Goal: Task Accomplishment & Management: Complete application form

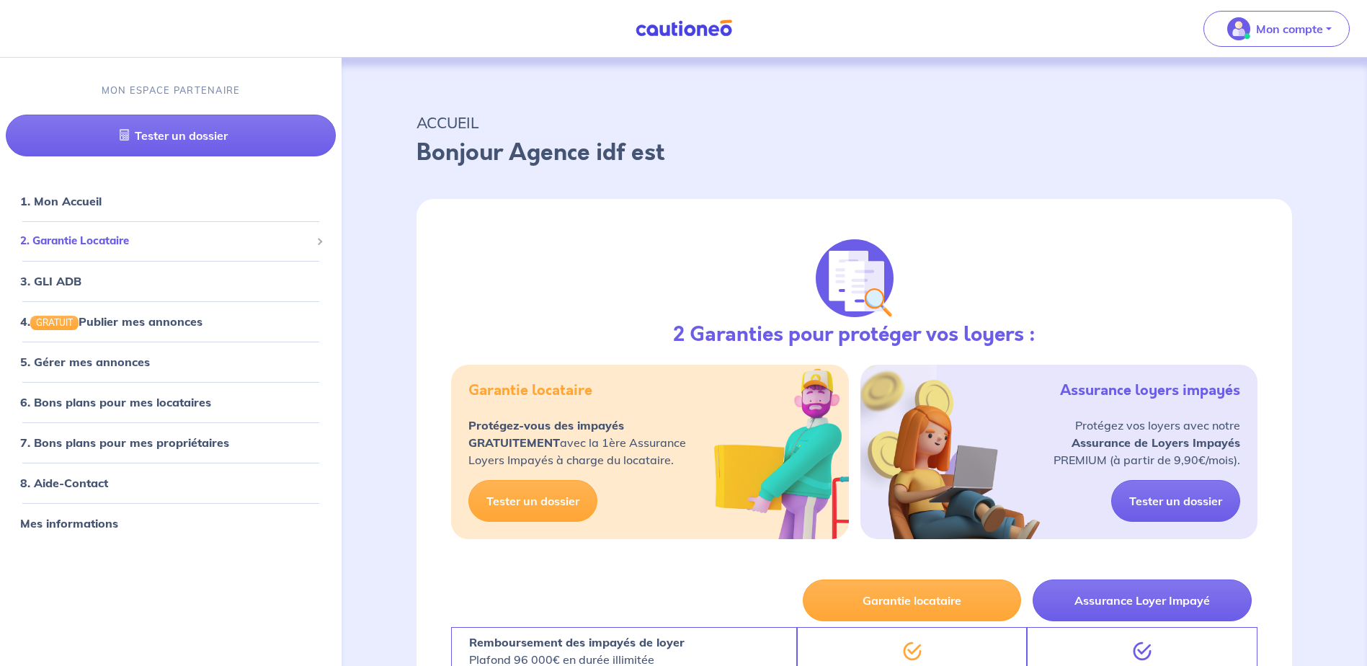
click at [79, 235] on span "2. Garantie Locataire" at bounding box center [165, 241] width 290 height 17
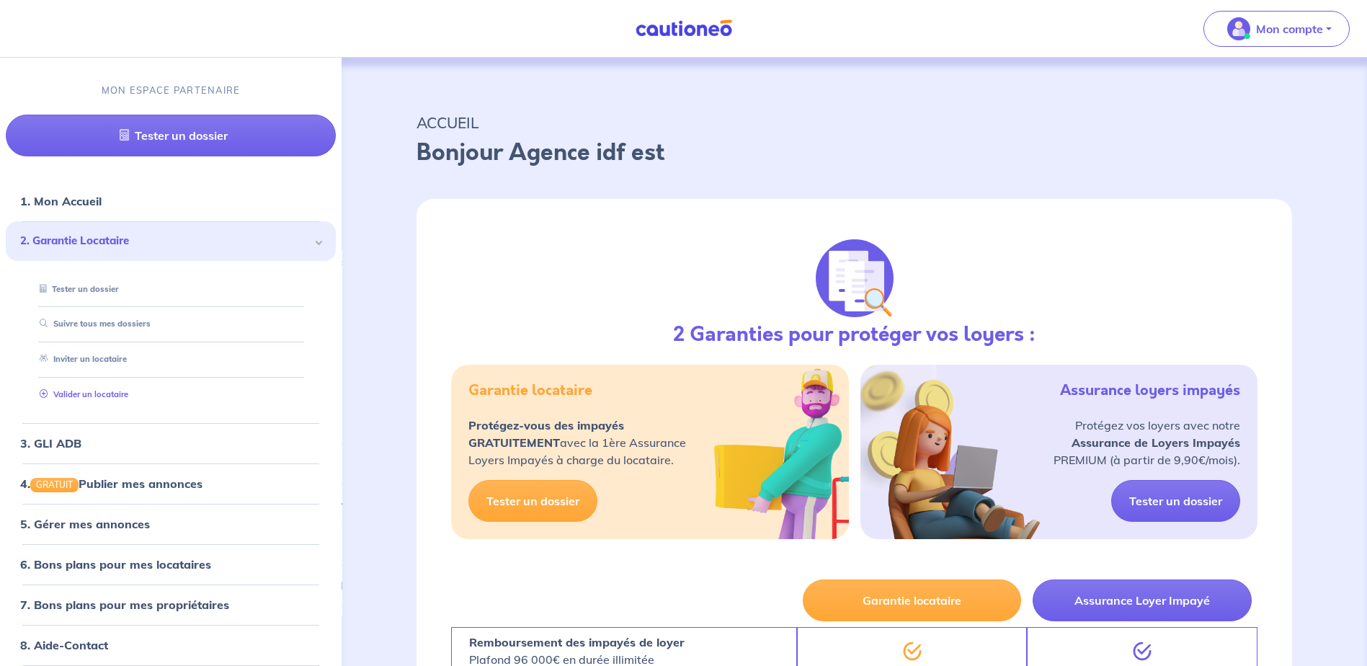
click at [95, 396] on link "Valider un locataire" at bounding box center [81, 394] width 94 height 10
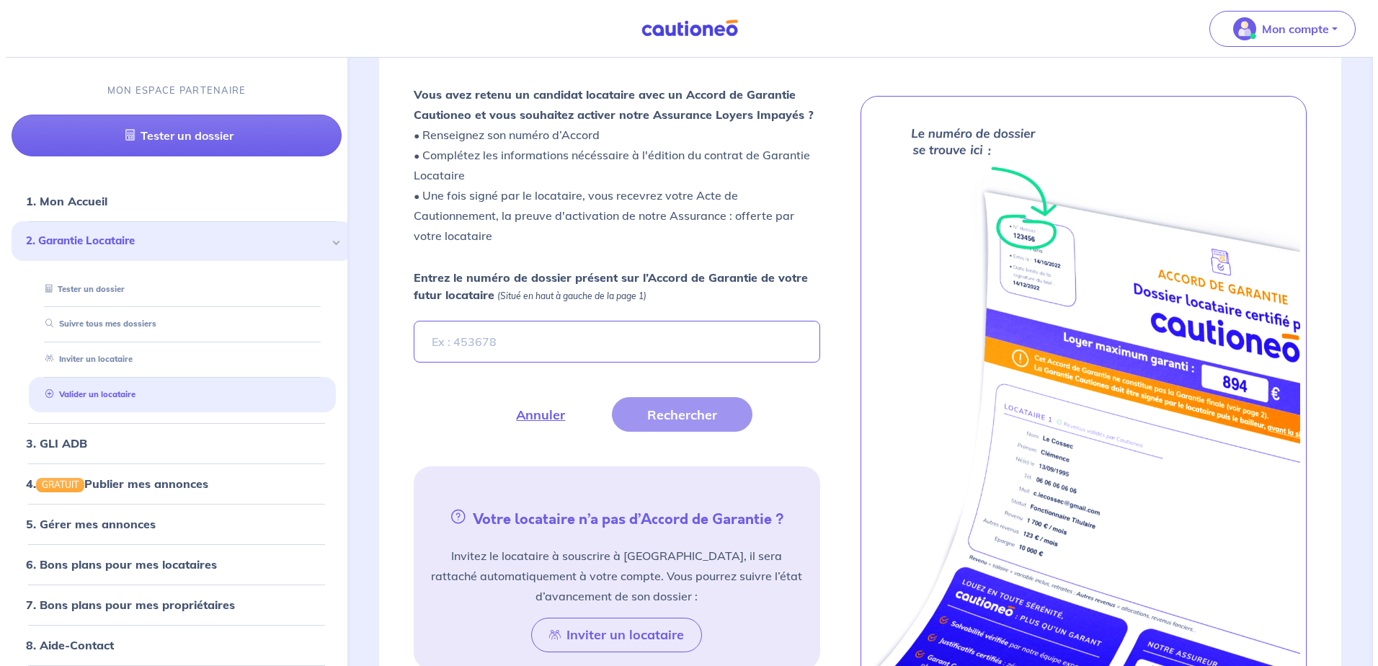
scroll to position [396, 0]
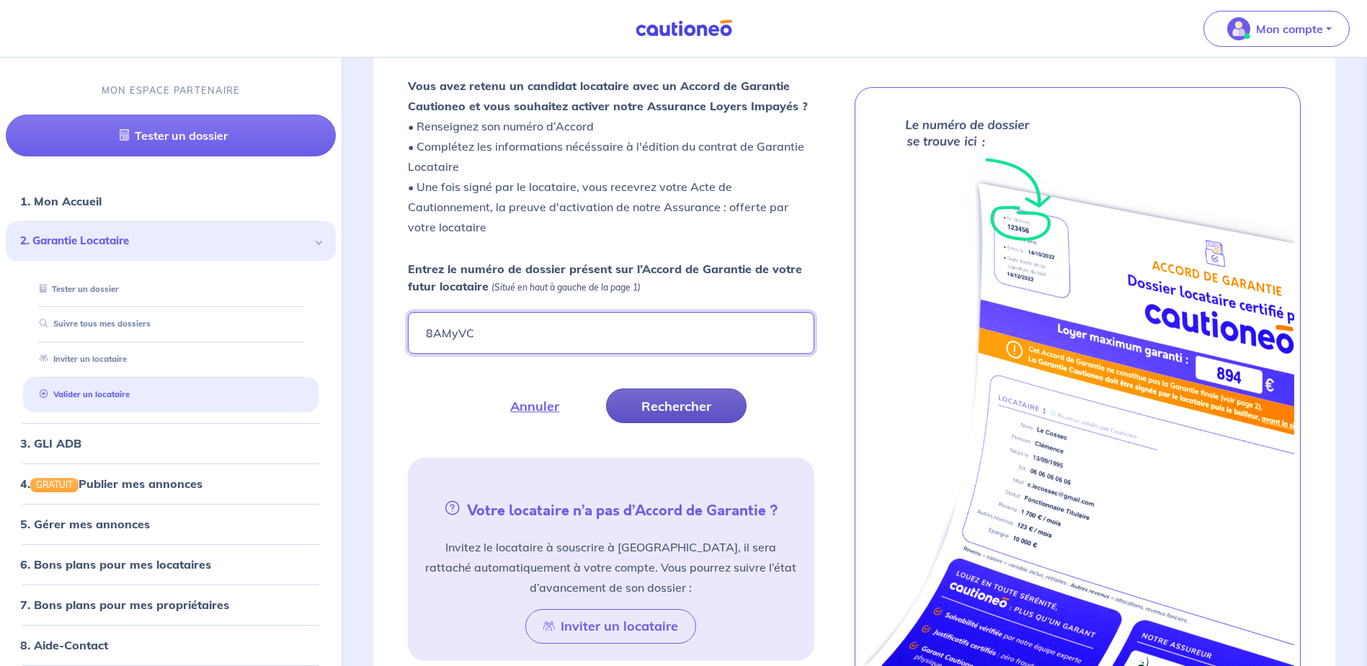
type input "8AMyVC"
click at [684, 404] on button "Rechercher" at bounding box center [676, 405] width 141 height 35
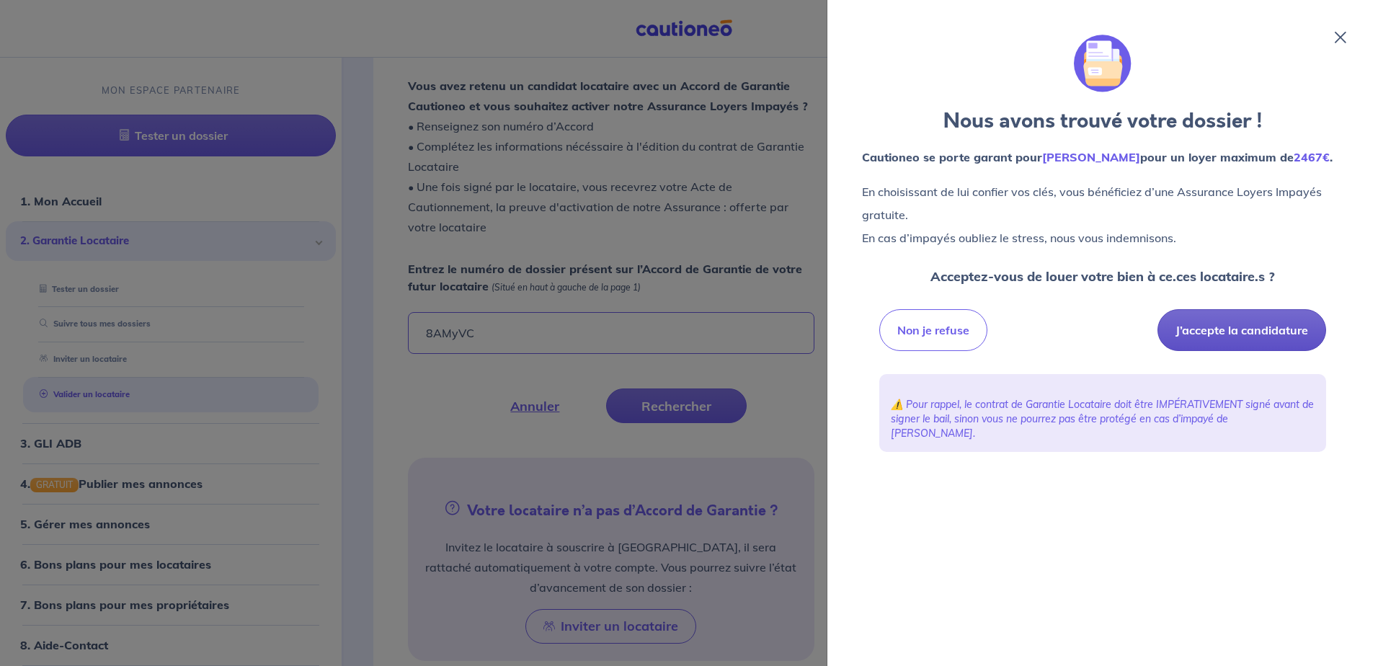
click at [1230, 330] on button "J’accepte la candidature" at bounding box center [1241, 330] width 169 height 42
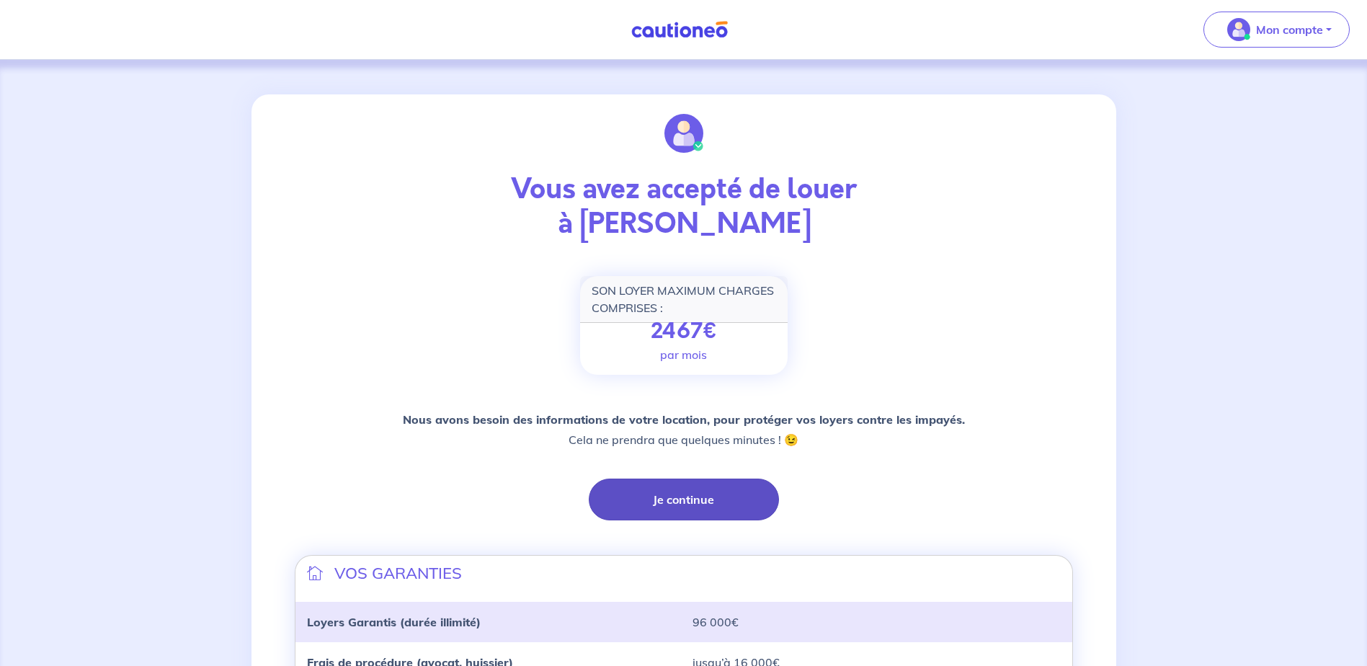
click at [679, 504] on button "Je continue" at bounding box center [684, 499] width 190 height 42
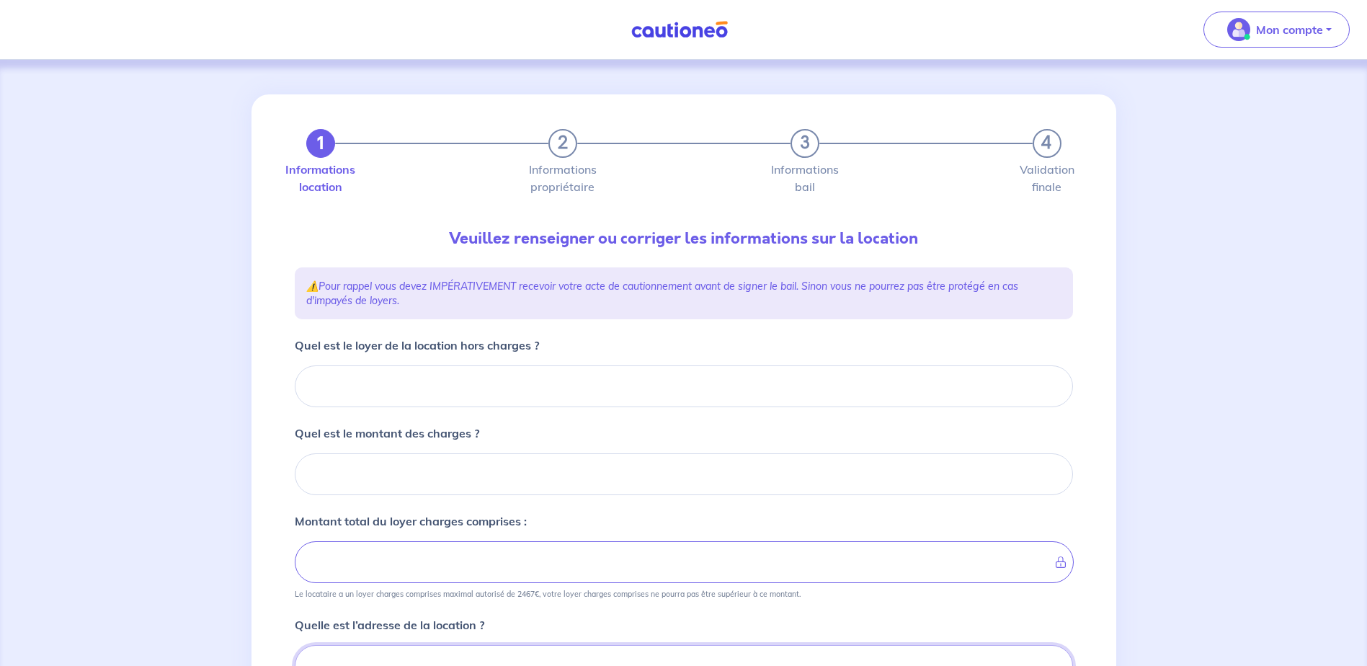
scroll to position [7, 0]
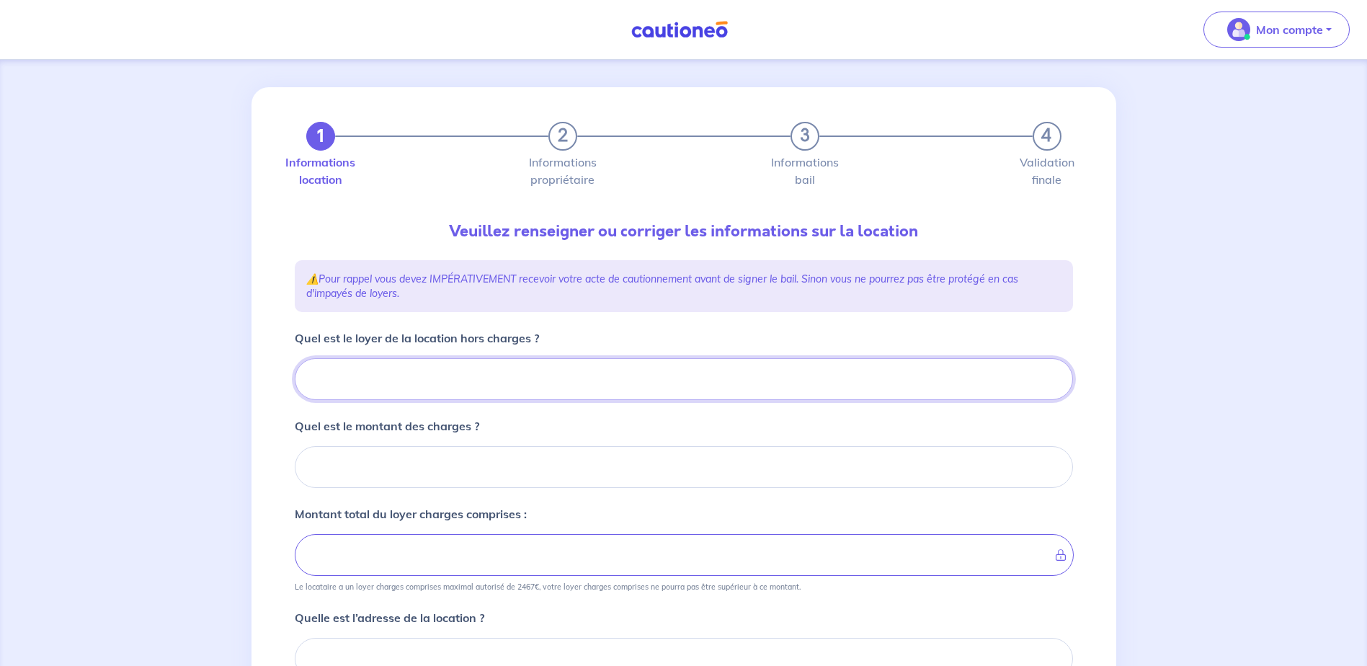
click at [382, 381] on input "Quel est le loyer de la location hors charges ?" at bounding box center [684, 379] width 778 height 42
type input "16"
type input "163"
type input "1631"
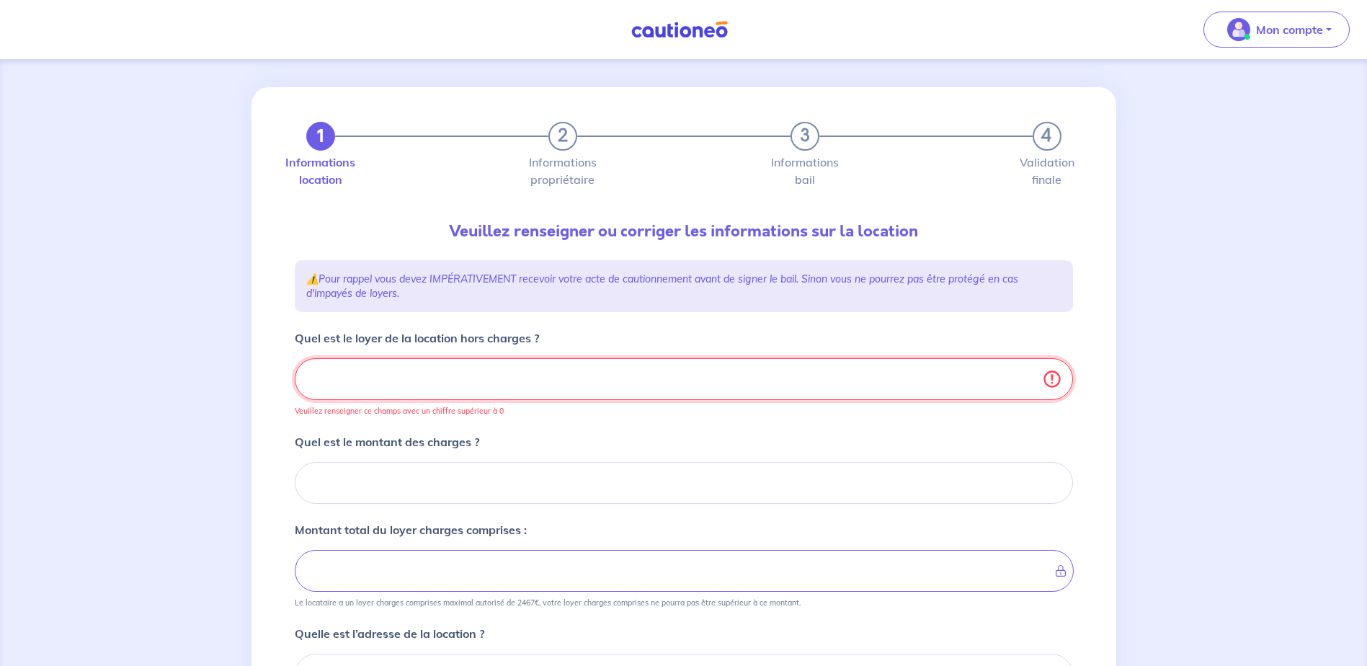
type input "1631.2"
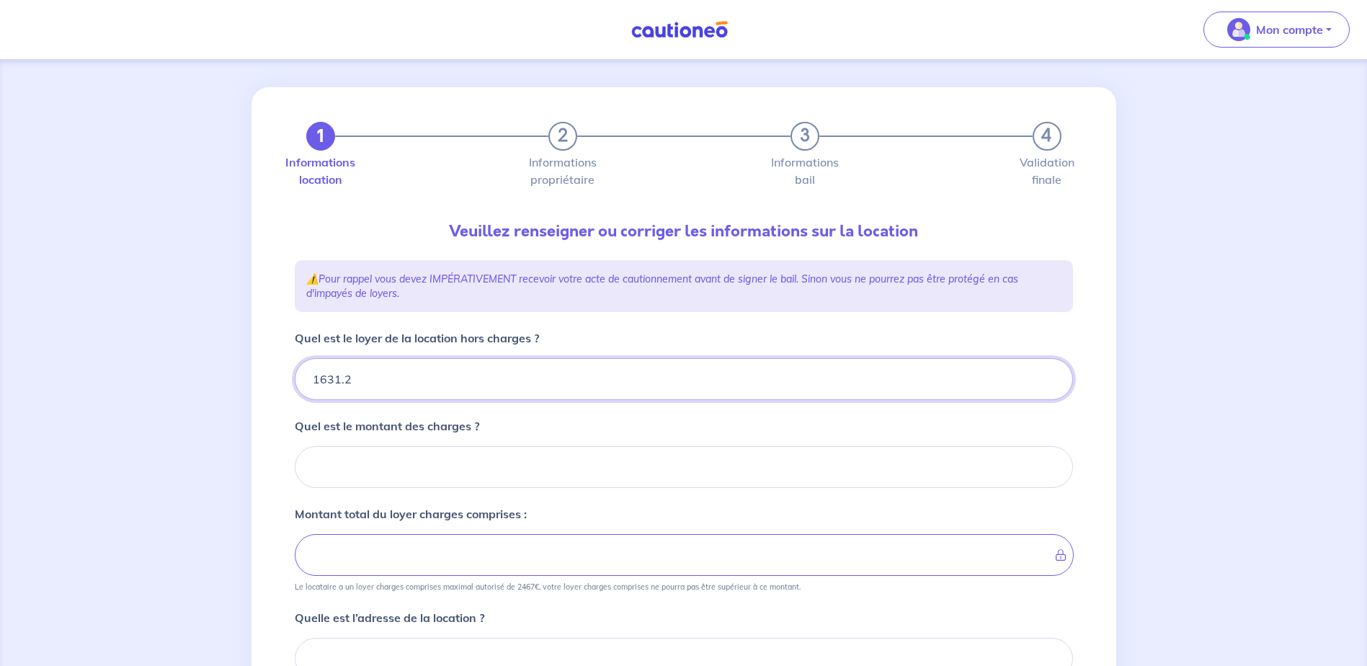
type input "1631.23"
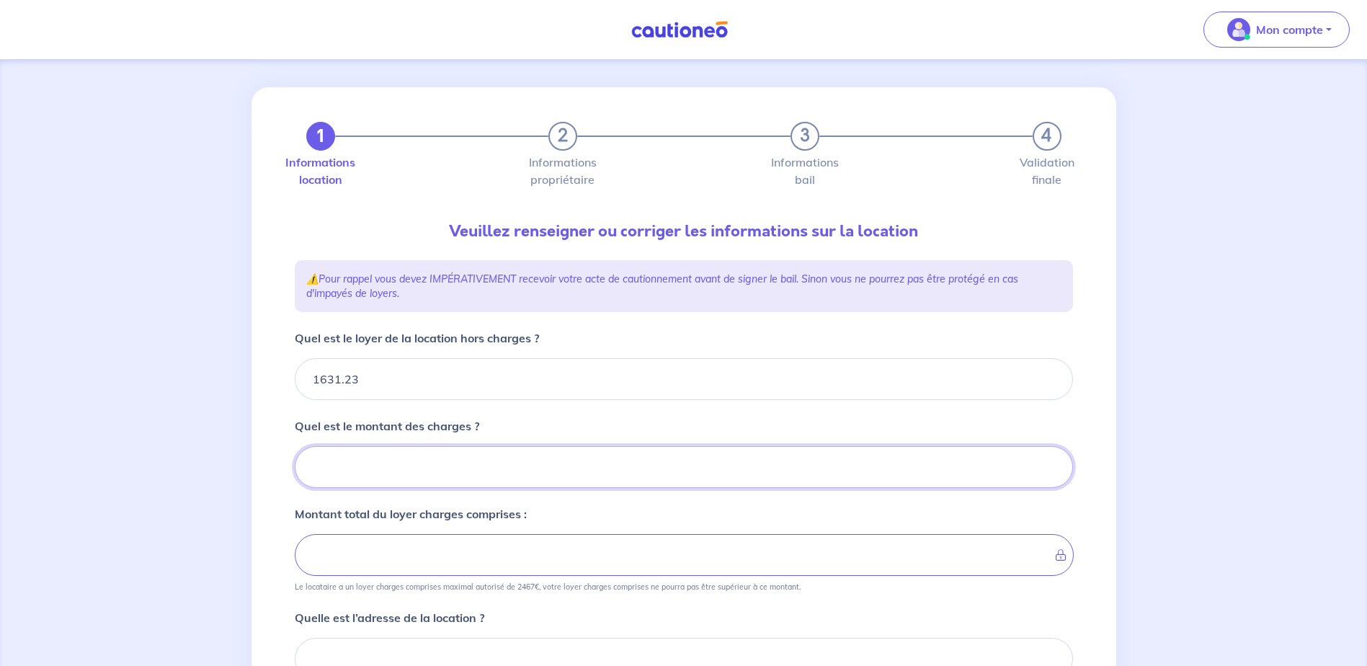
click at [356, 476] on input "Quel est le montant des charges ?" at bounding box center [684, 467] width 778 height 42
type input "2"
type input "1633.23"
type input "243"
type input "1655.23"
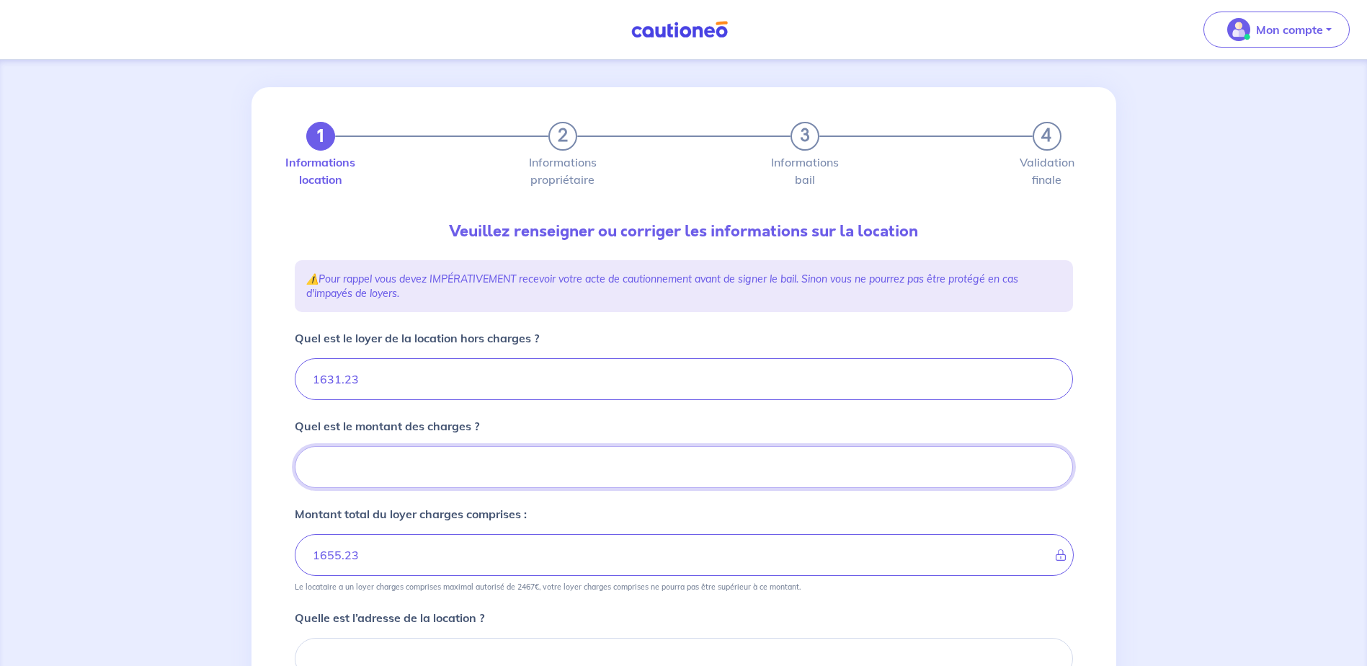
type input "1874.23"
type input "243.1"
type input "1631.23"
type input "243.13"
type input "1874.36"
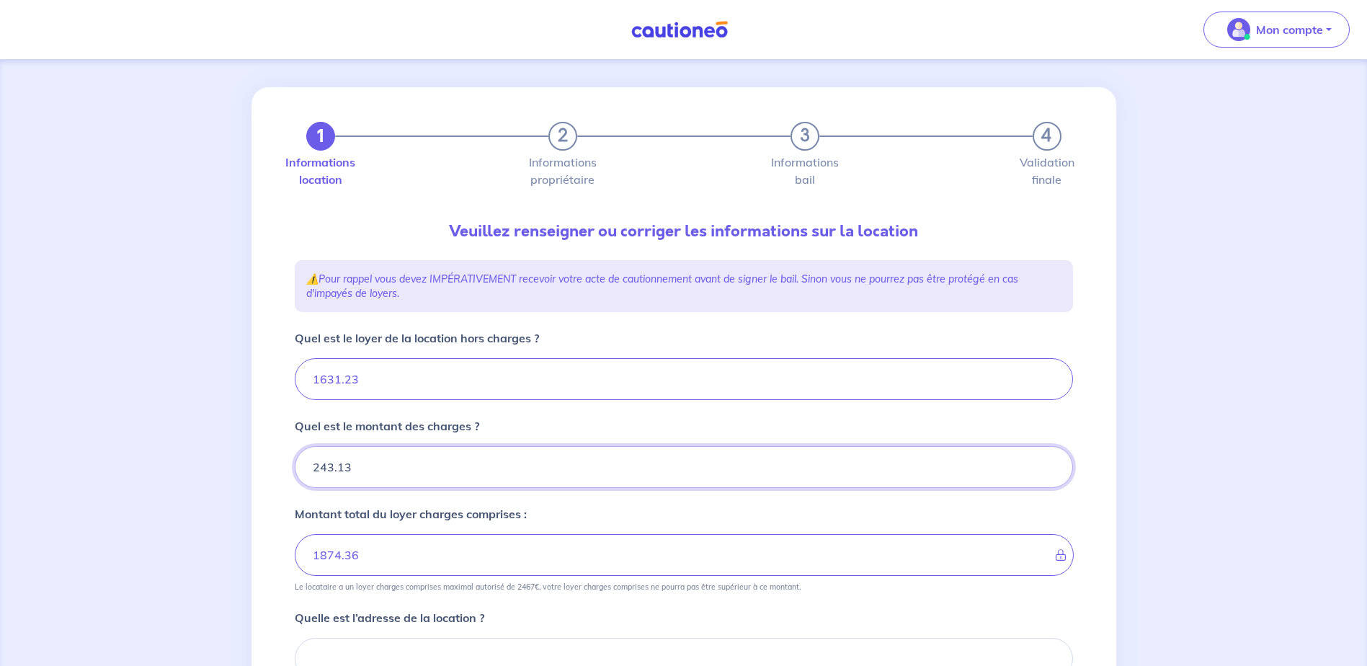
type input "243.13"
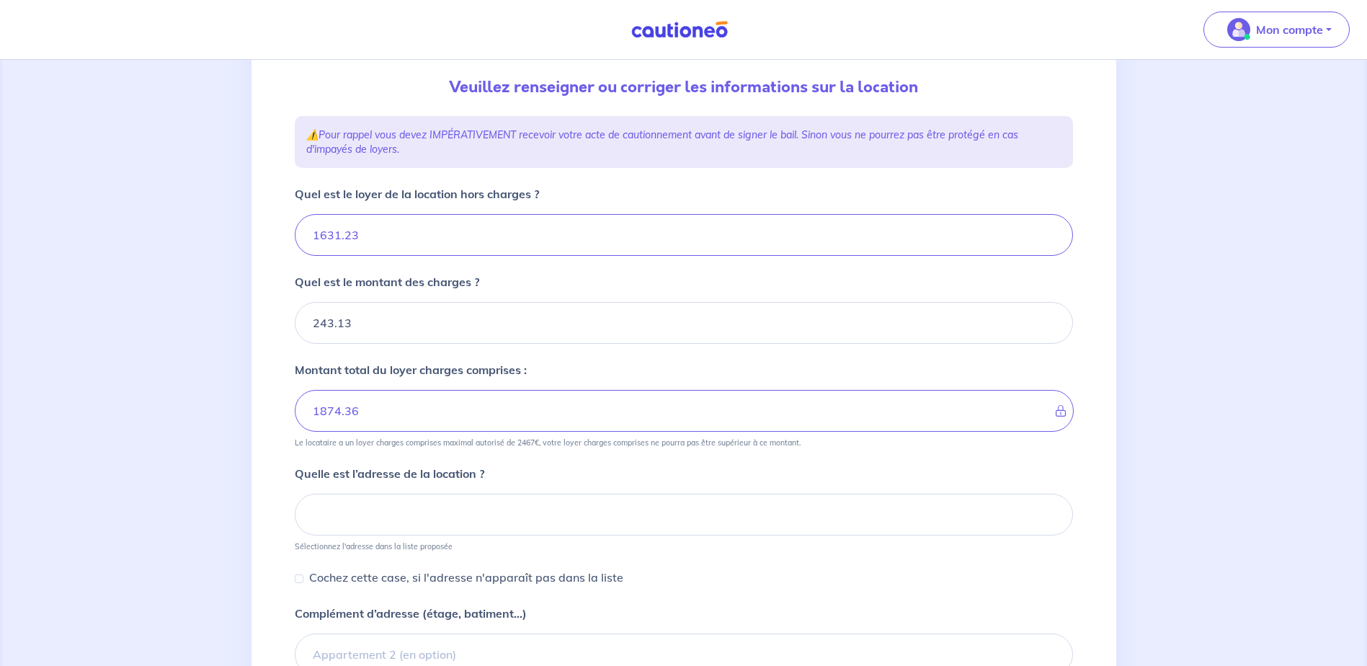
scroll to position [223, 0]
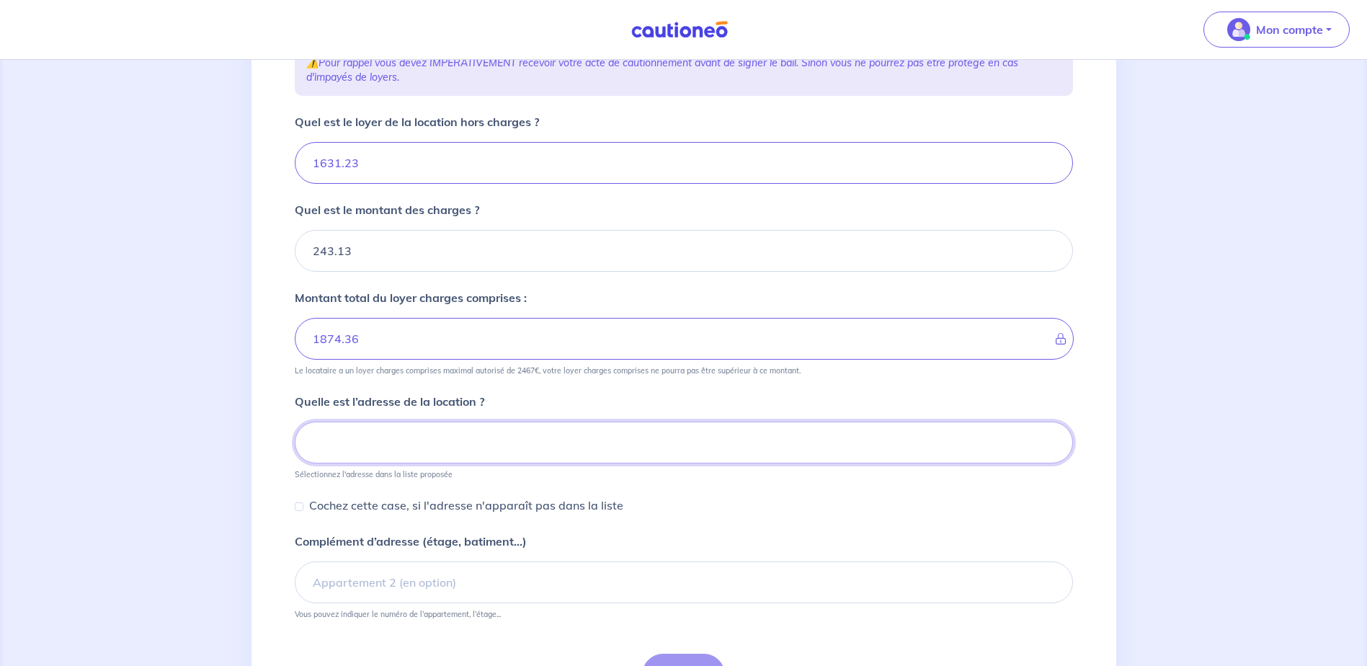
click at [349, 443] on input at bounding box center [684, 443] width 778 height 42
click at [337, 445] on input at bounding box center [684, 443] width 778 height 42
paste input "56-58 ALLEE PARIS-IVRY"
click at [500, 444] on input "56-58 ALLEE PARIS-IVRY -" at bounding box center [684, 443] width 778 height 42
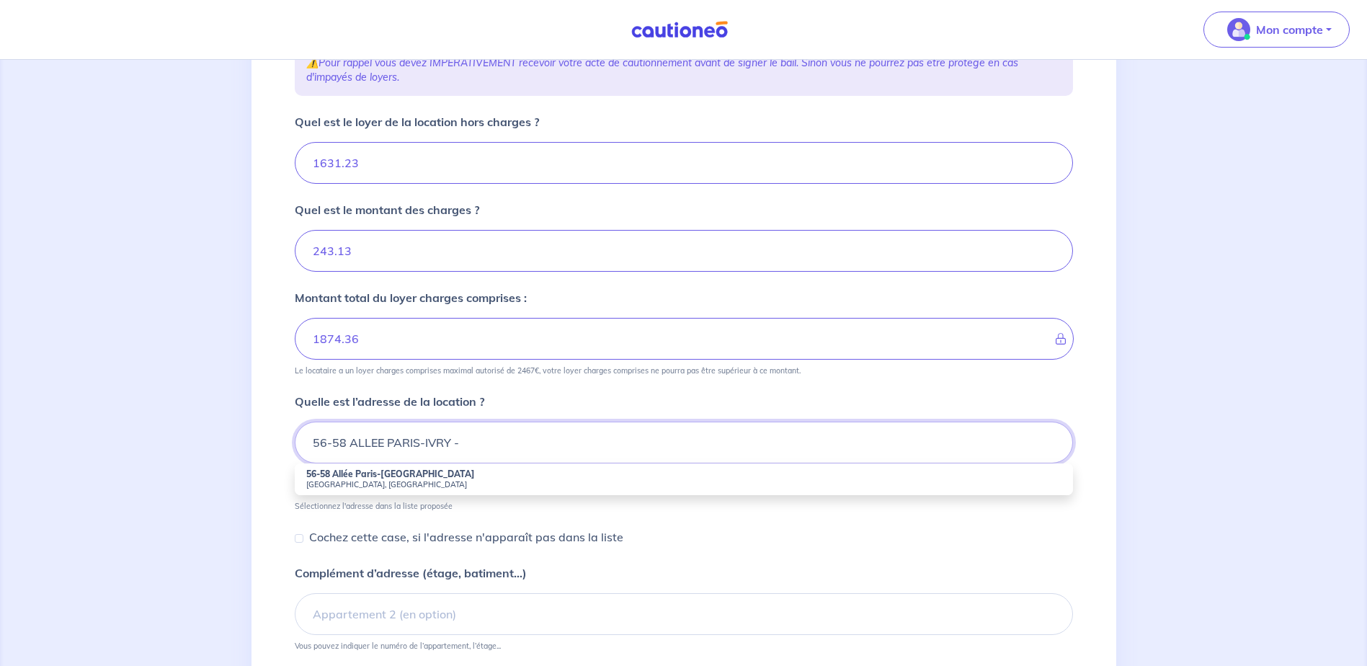
paste input "75013 PARIS"
click at [331, 477] on strong "56-58 Allée Paris-Ivry" at bounding box center [390, 473] width 169 height 11
type input "56-58 Allée Paris-Ivry, 75013, Paris, France"
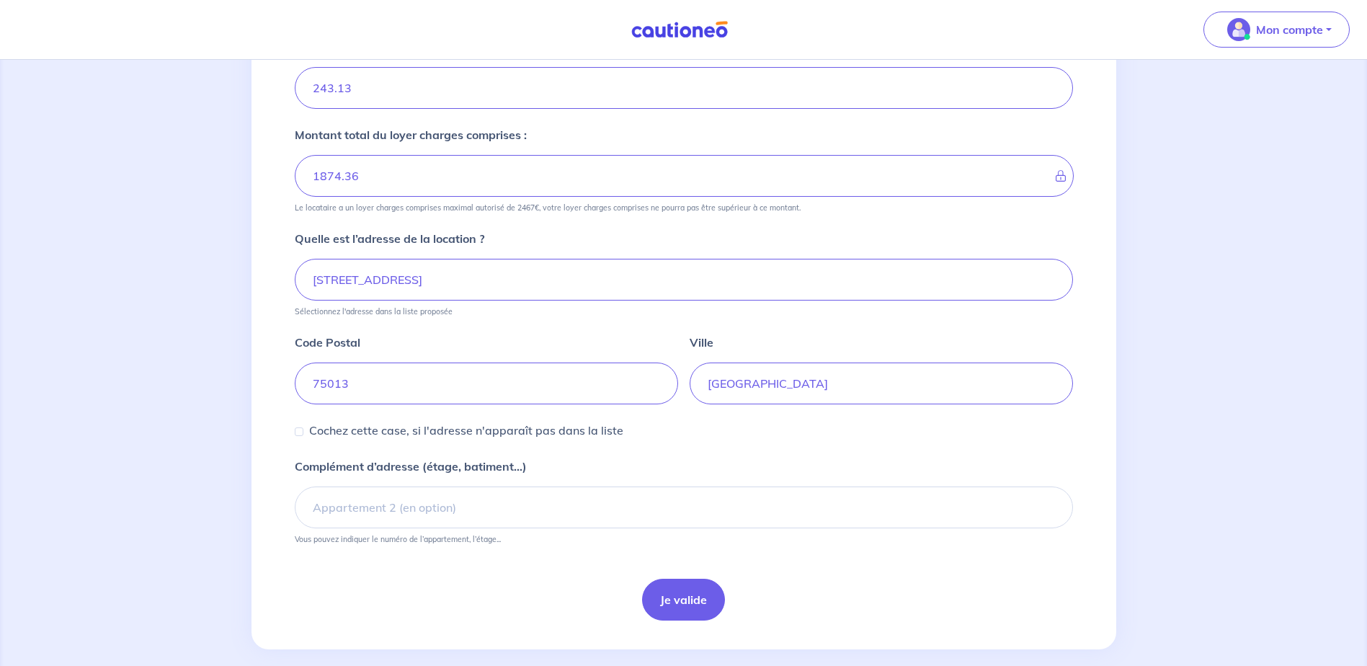
scroll to position [404, 0]
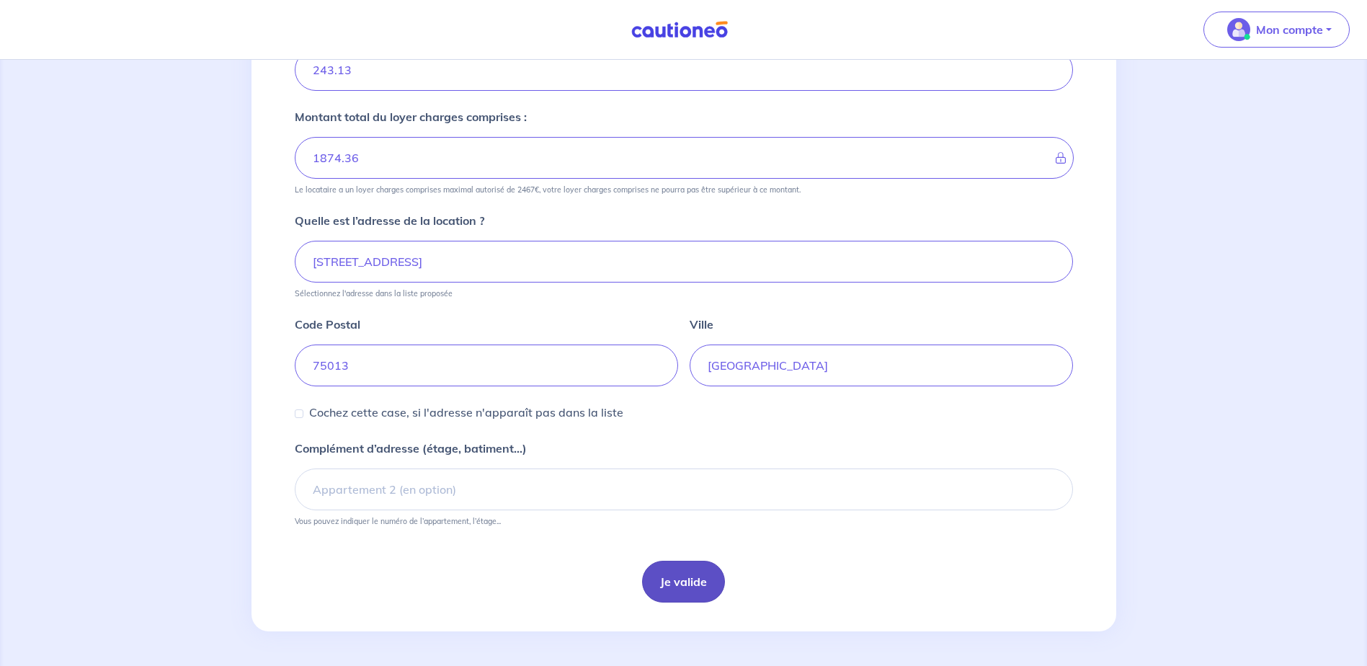
click at [682, 582] on button "Je valide" at bounding box center [683, 582] width 83 height 42
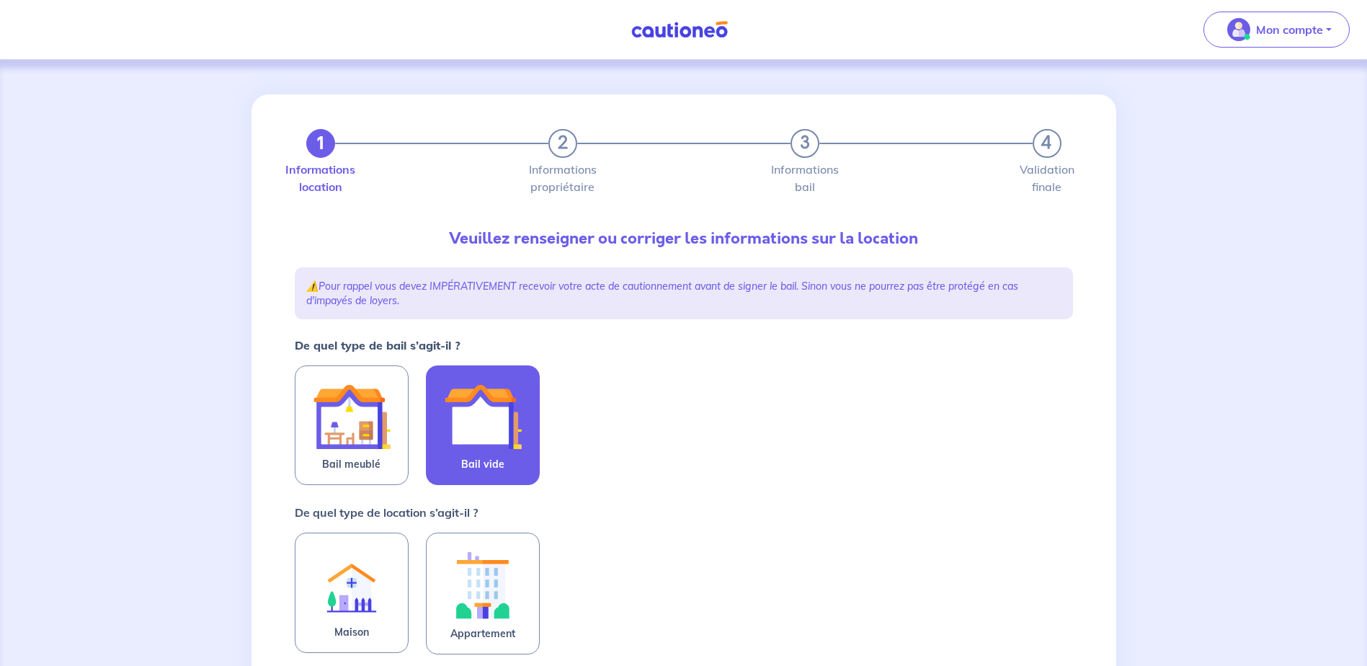
click at [481, 405] on img at bounding box center [483, 417] width 78 height 78
click at [0, 0] on input "Bail vide" at bounding box center [0, 0] width 0 height 0
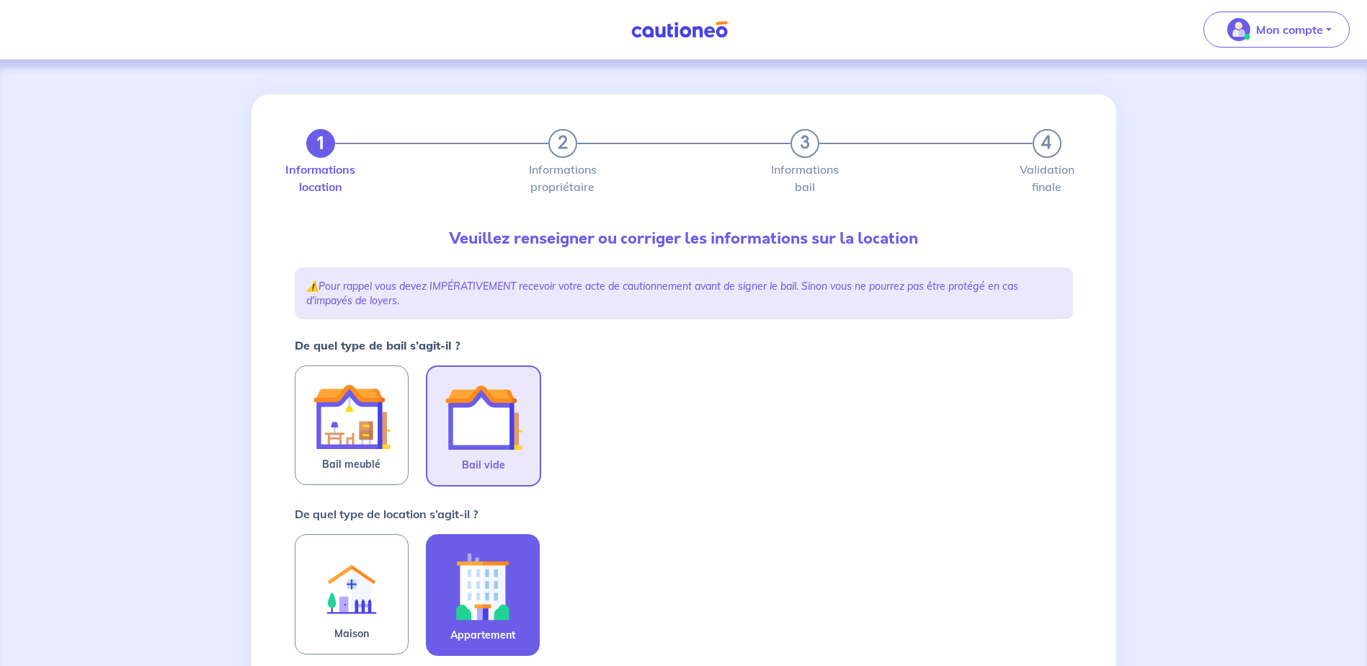
click at [492, 594] on img at bounding box center [483, 586] width 78 height 80
click at [0, 0] on input "Appartement" at bounding box center [0, 0] width 0 height 0
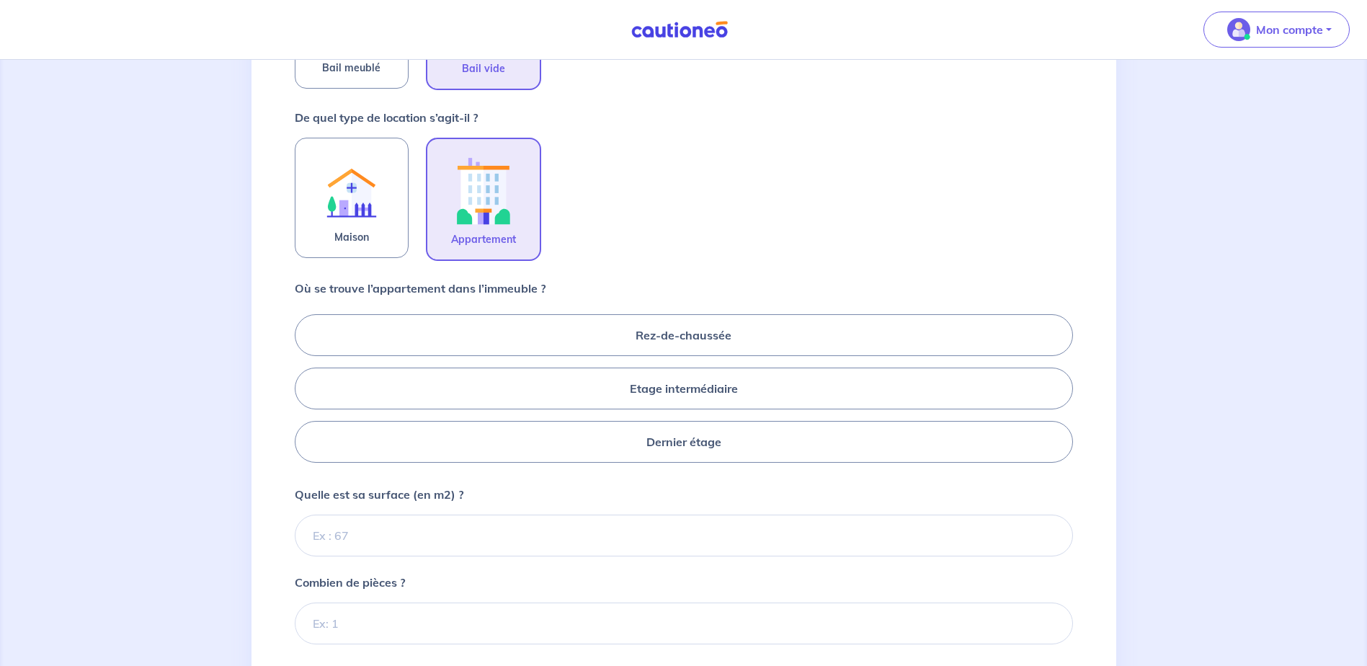
scroll to position [432, 0]
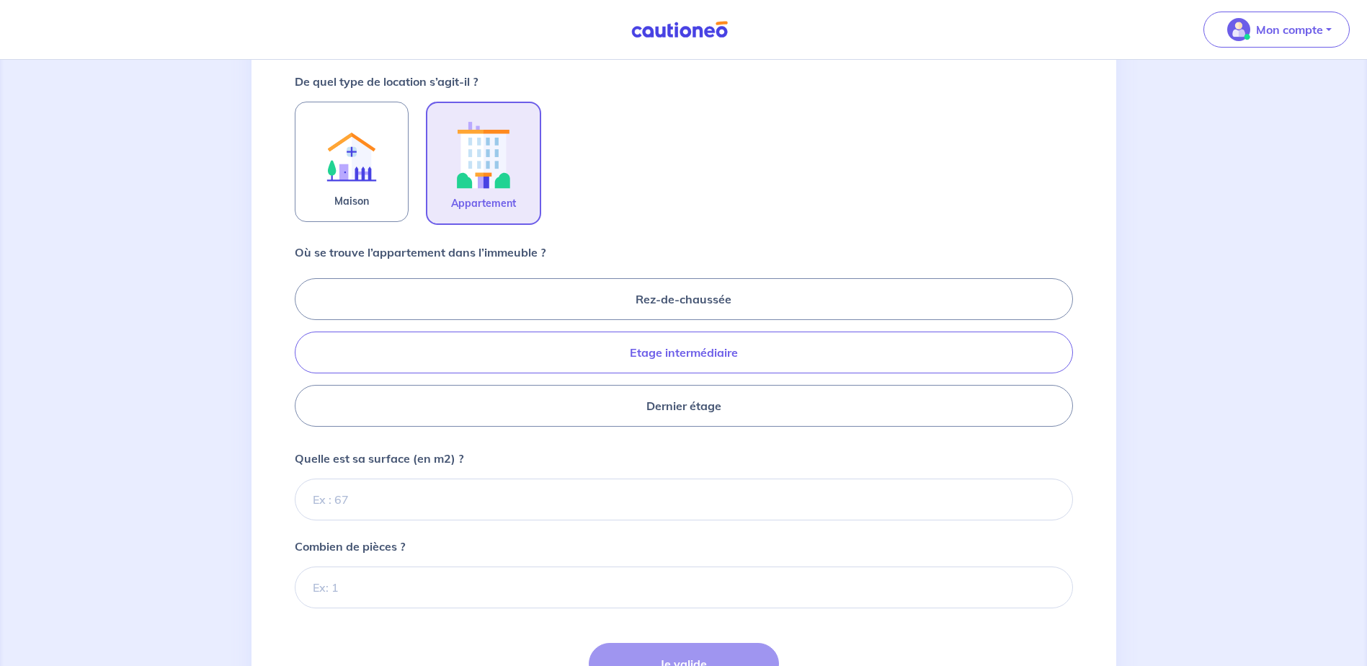
click at [677, 349] on label "Etage intermédiaire" at bounding box center [684, 352] width 778 height 42
click at [304, 349] on input "Etage intermédiaire" at bounding box center [299, 351] width 9 height 9
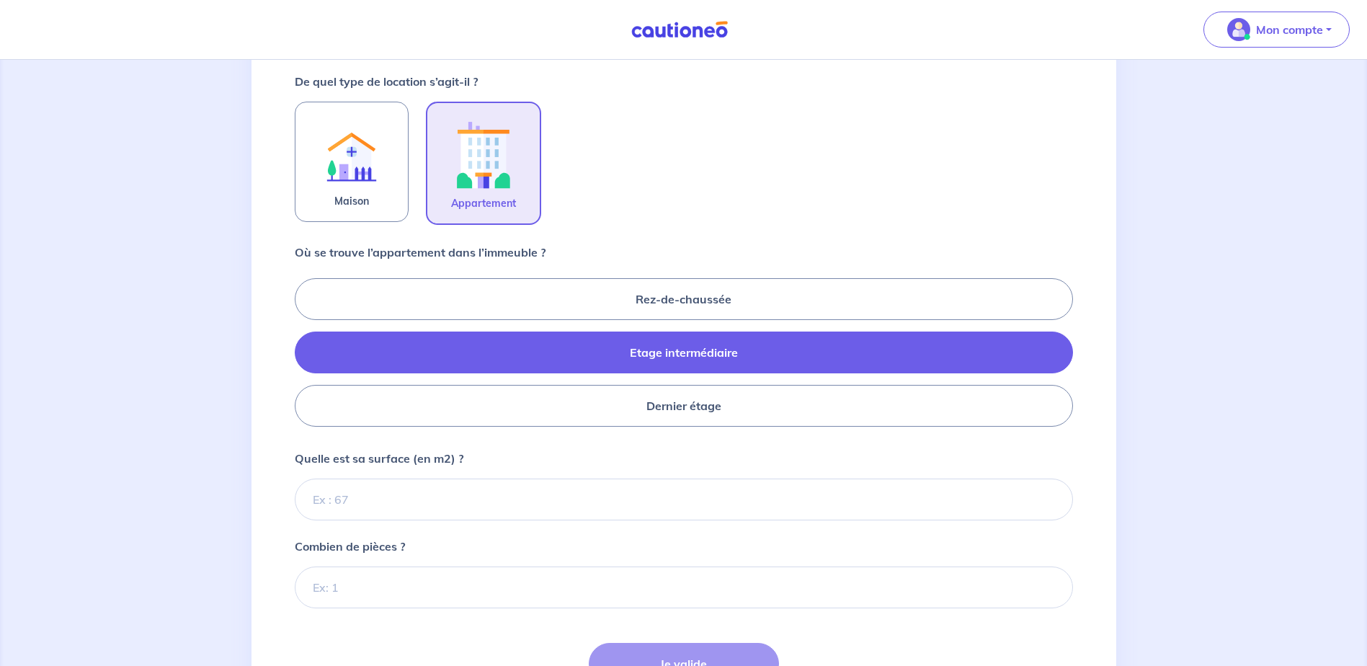
radio input "true"
click at [352, 506] on input "Quelle est sa surface (en m2) ?" at bounding box center [684, 499] width 778 height 42
type input "85"
click at [347, 585] on input "Combien de pièces ?" at bounding box center [684, 587] width 778 height 42
type input "4"
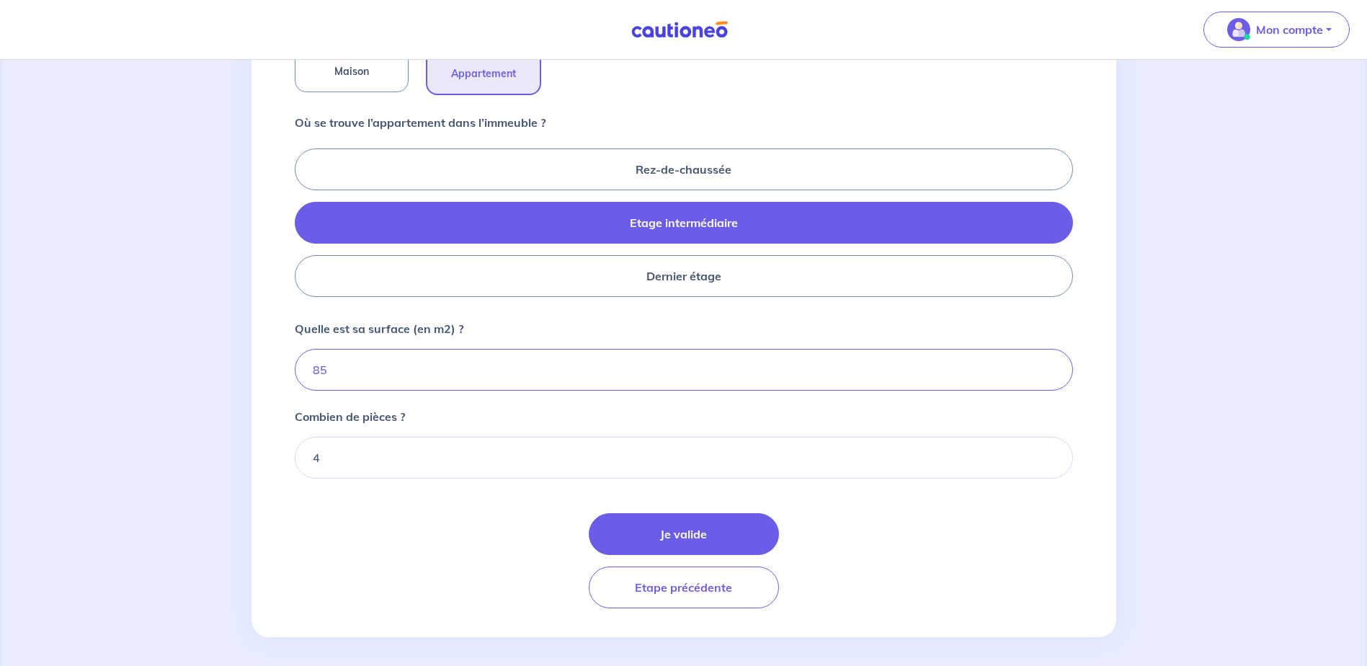
scroll to position [568, 0]
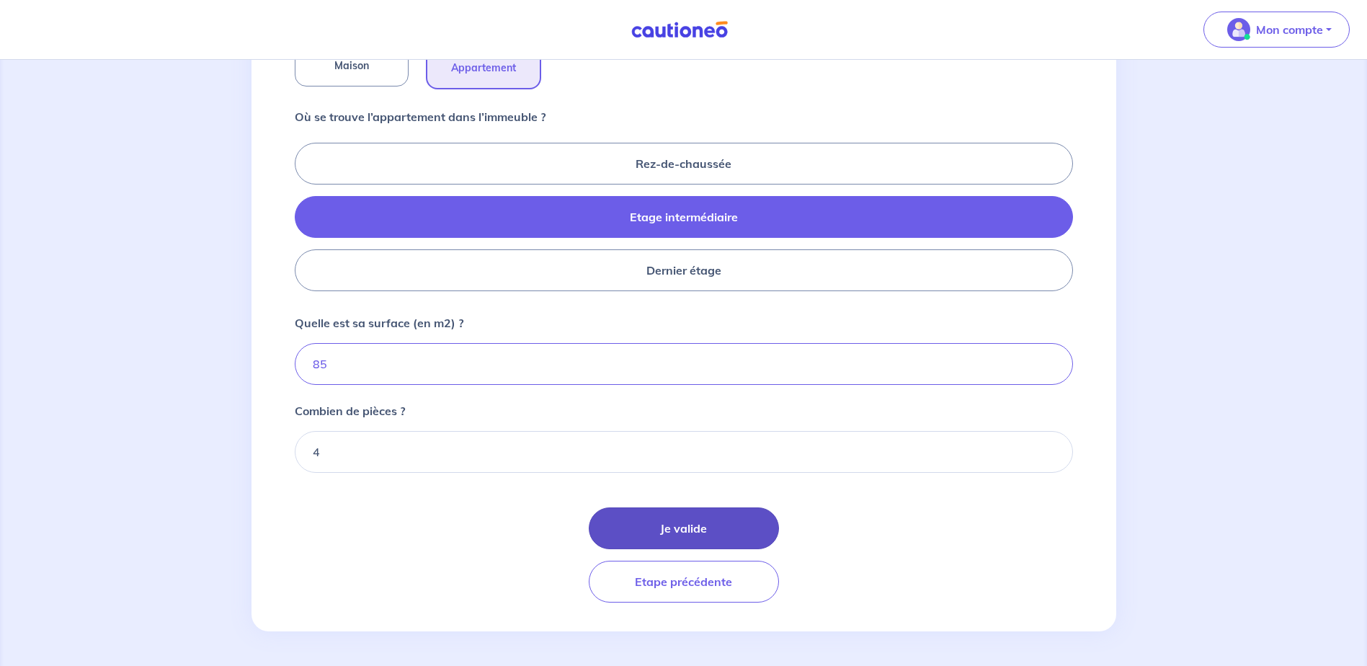
click at [667, 524] on button "Je valide" at bounding box center [684, 528] width 190 height 42
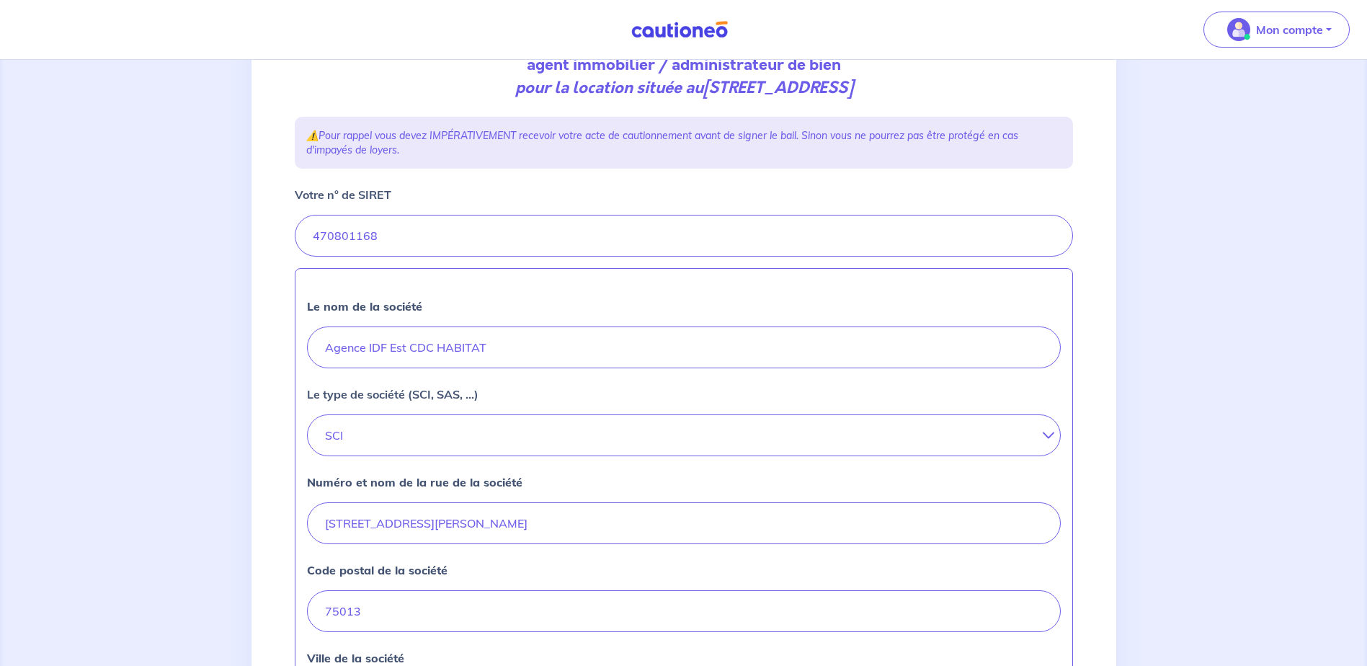
scroll to position [144, 0]
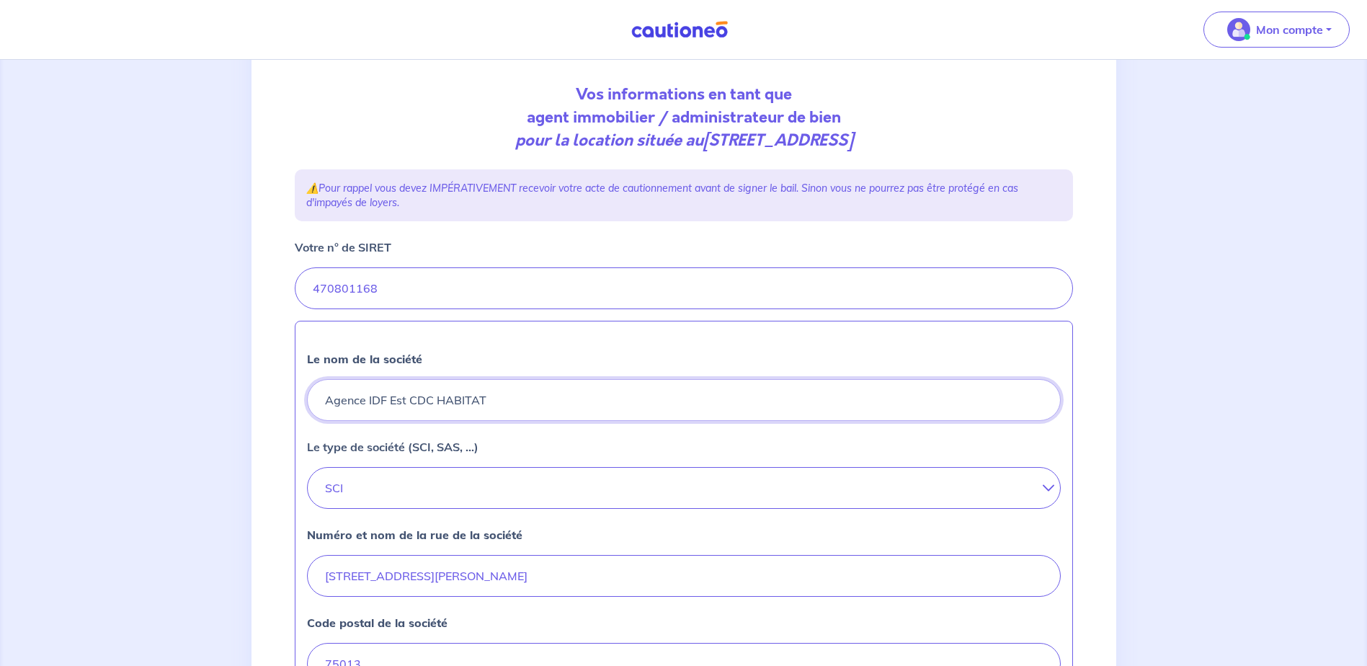
drag, startPoint x: 368, startPoint y: 399, endPoint x: 406, endPoint y: 399, distance: 37.5
click at [406, 399] on input "Agence IDF Est CDC HABITAT" at bounding box center [684, 400] width 754 height 42
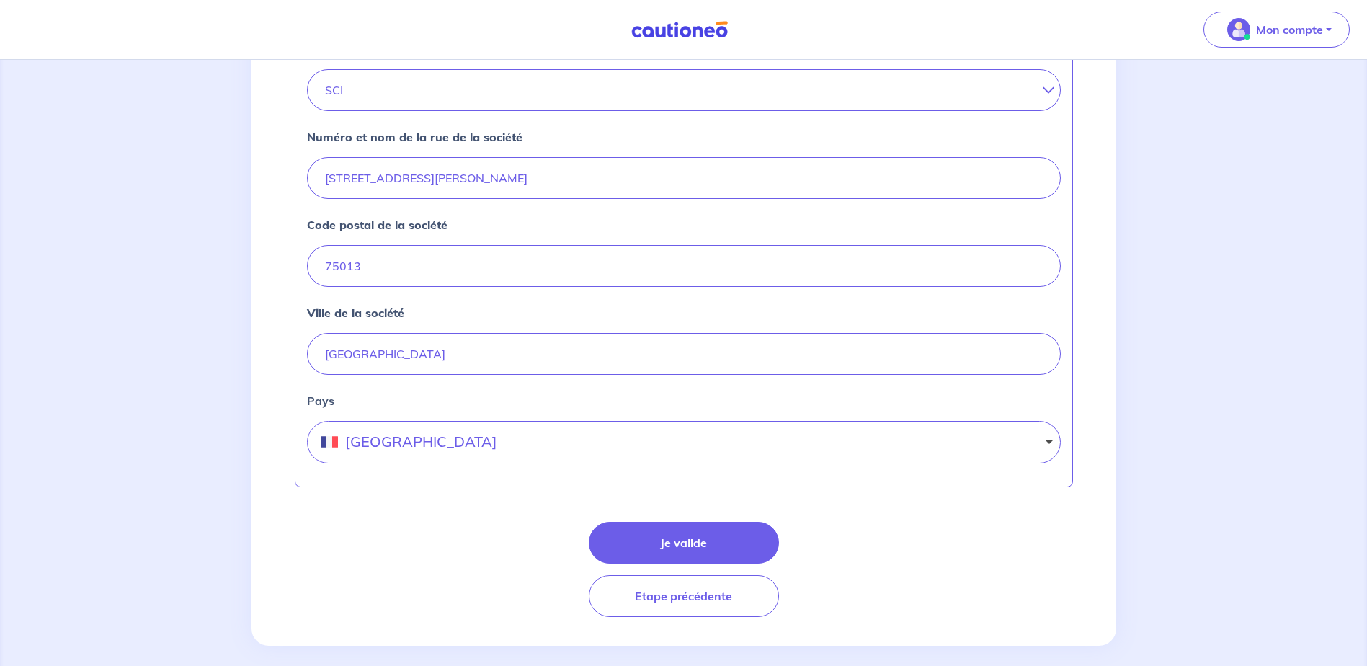
scroll to position [556, 0]
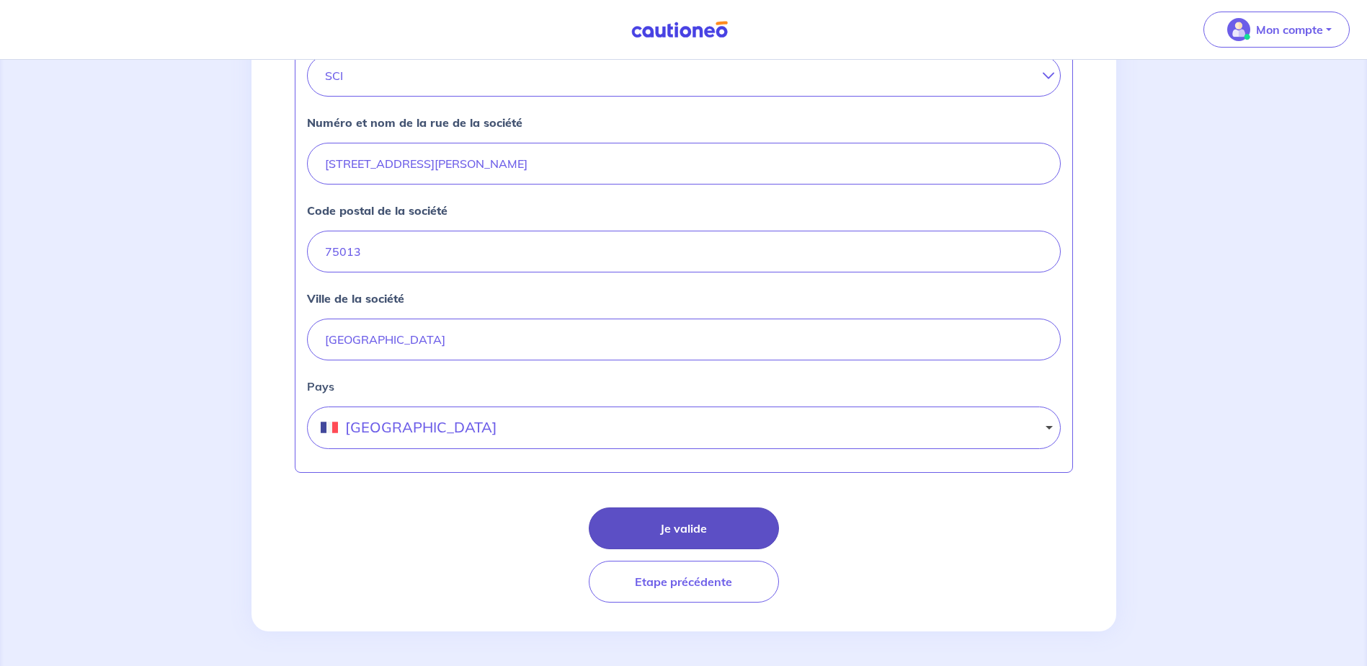
type input "Agence PARIS CDC HABITAT"
click at [669, 531] on button "Je valide" at bounding box center [684, 528] width 190 height 42
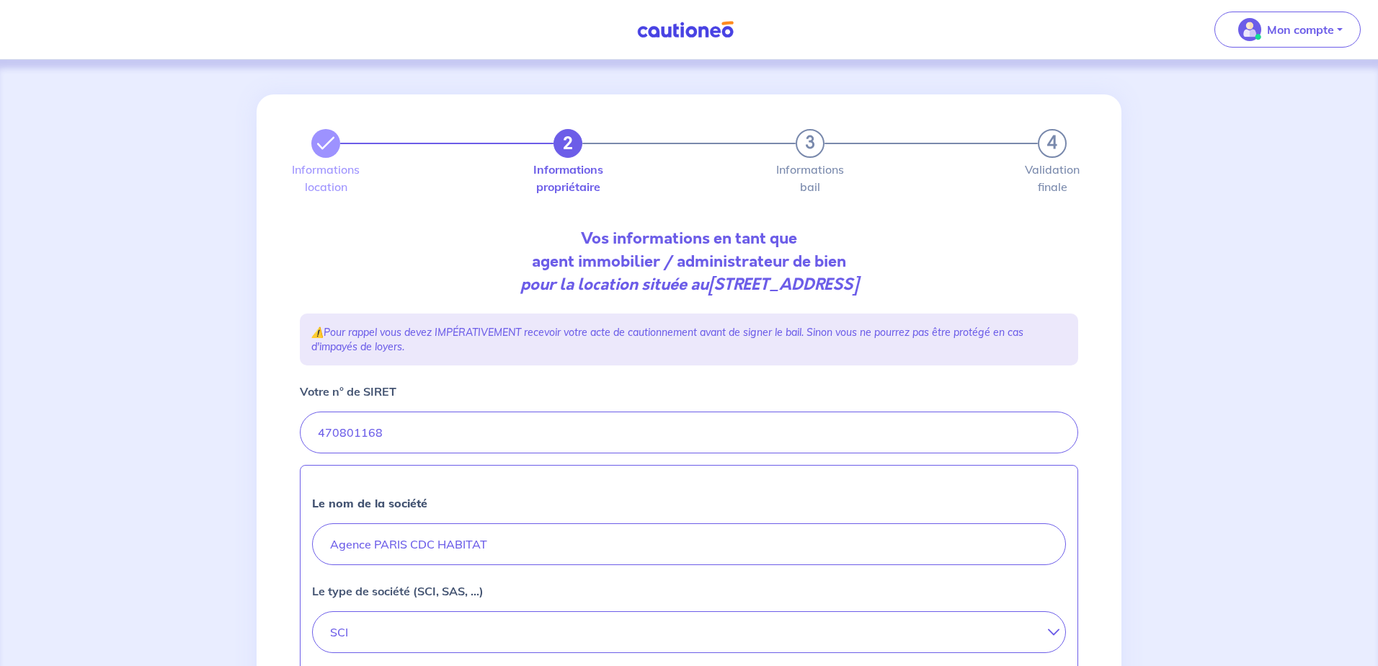
select select "FR"
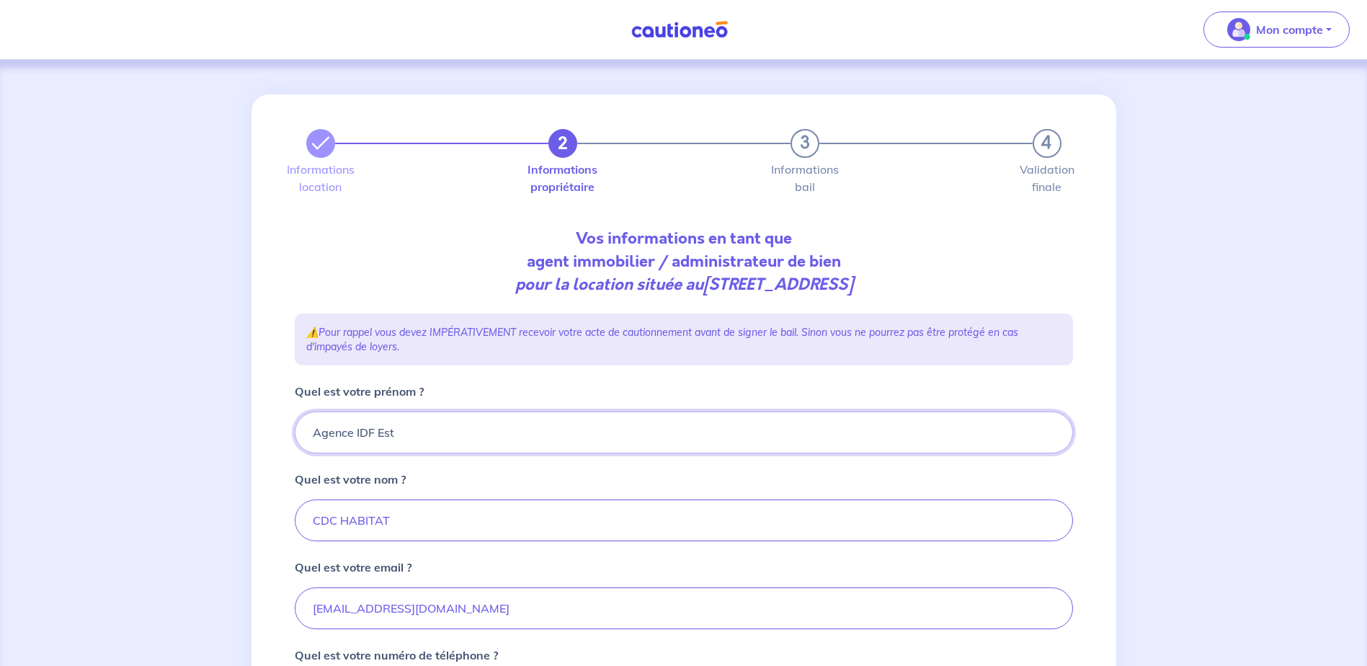
drag, startPoint x: 355, startPoint y: 433, endPoint x: 435, endPoint y: 429, distance: 80.1
click at [435, 429] on input "Agence IDF Est" at bounding box center [684, 432] width 778 height 42
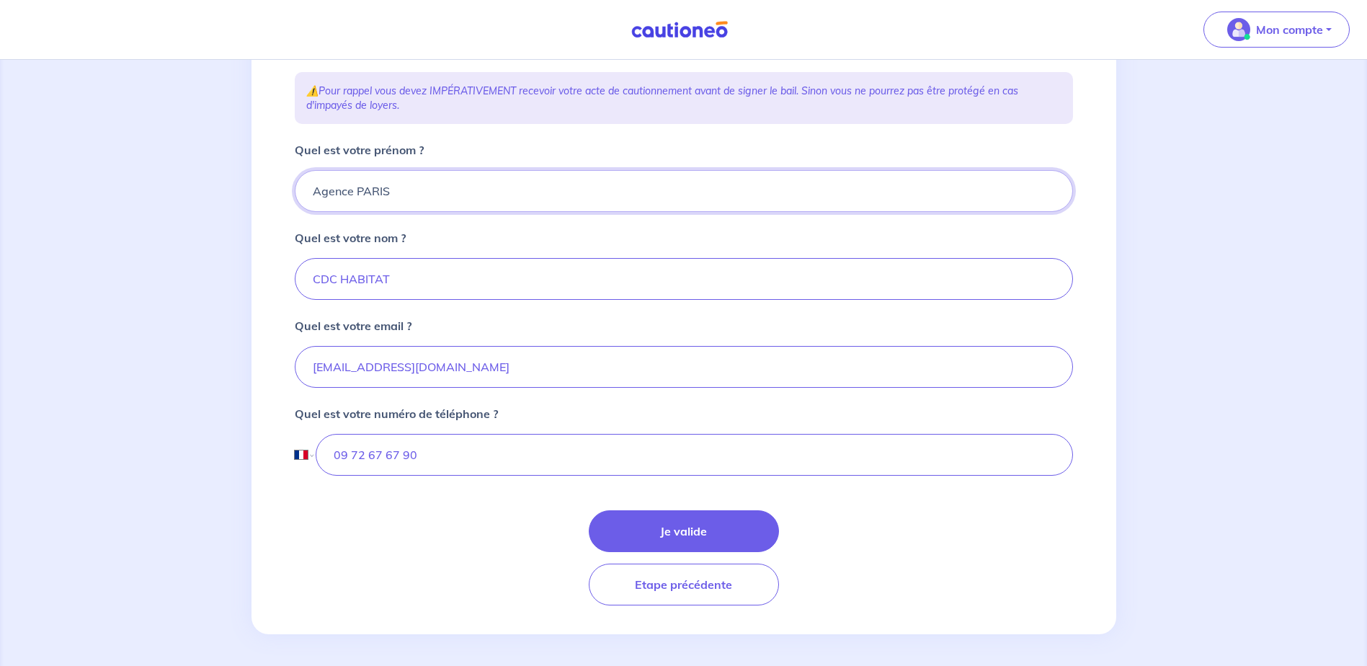
scroll to position [244, 0]
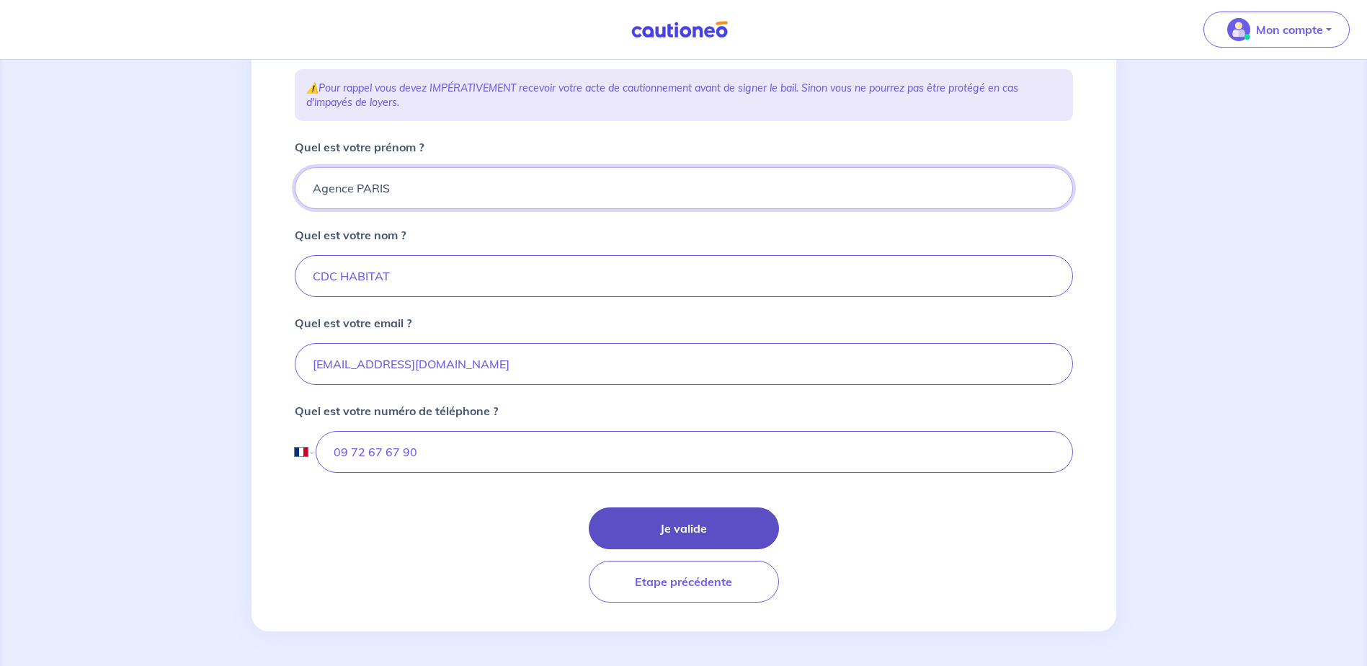
type input "Agence PARIS"
click at [682, 522] on button "Je valide" at bounding box center [684, 528] width 190 height 42
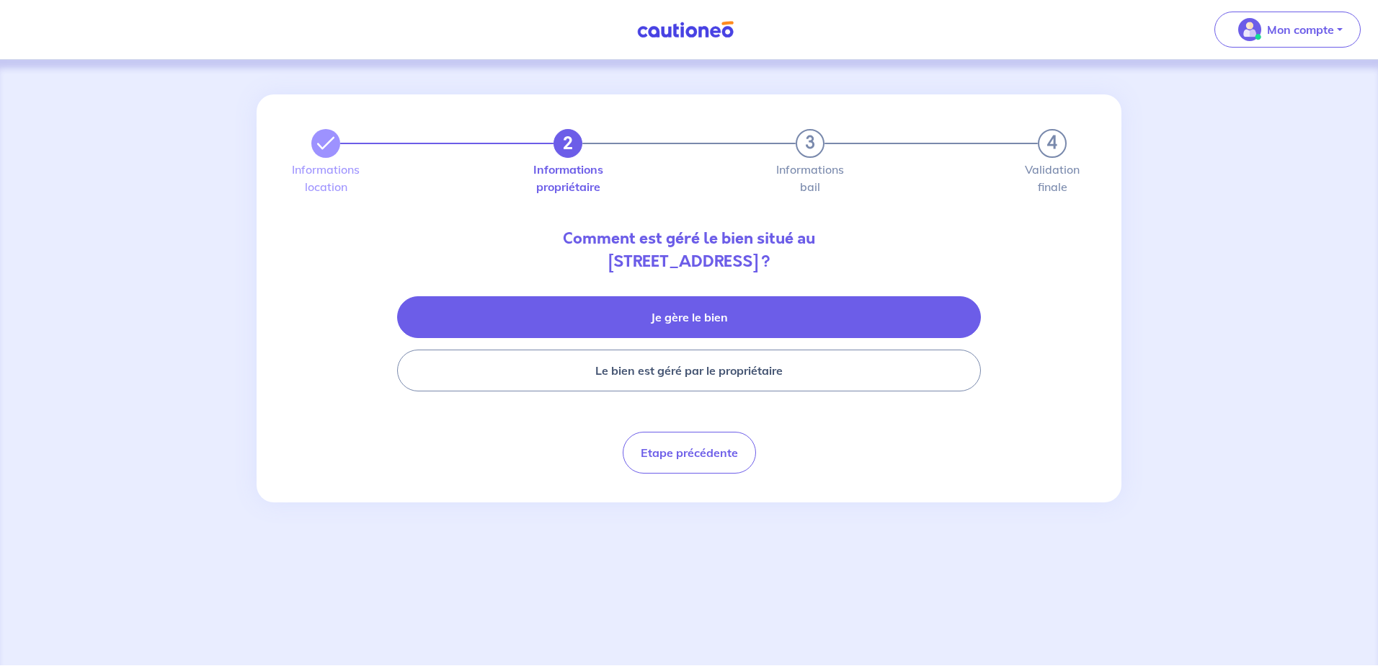
click at [680, 315] on button "Je gère le bien" at bounding box center [689, 317] width 584 height 42
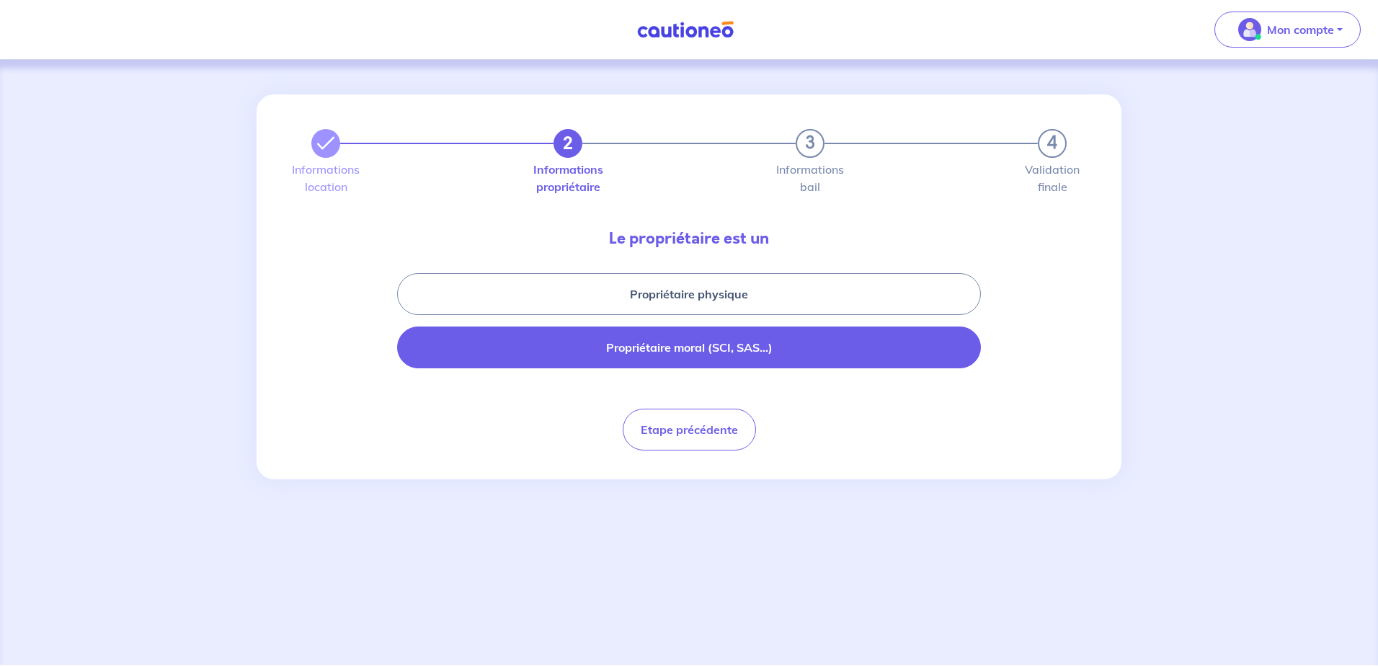
click at [677, 348] on button "Propriétaire moral (SCI, SAS...)" at bounding box center [689, 347] width 584 height 42
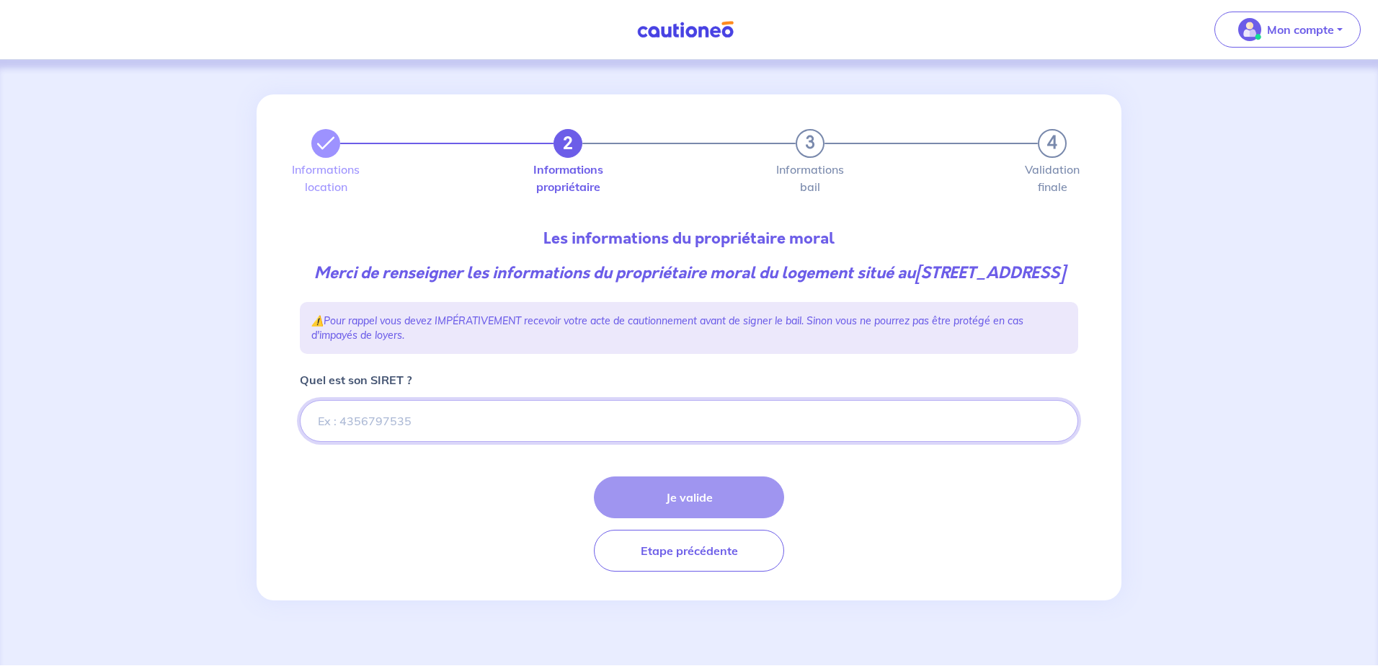
click at [416, 442] on input "Quel est son SIRET ?" at bounding box center [689, 421] width 778 height 42
type input "470 801 168 03070"
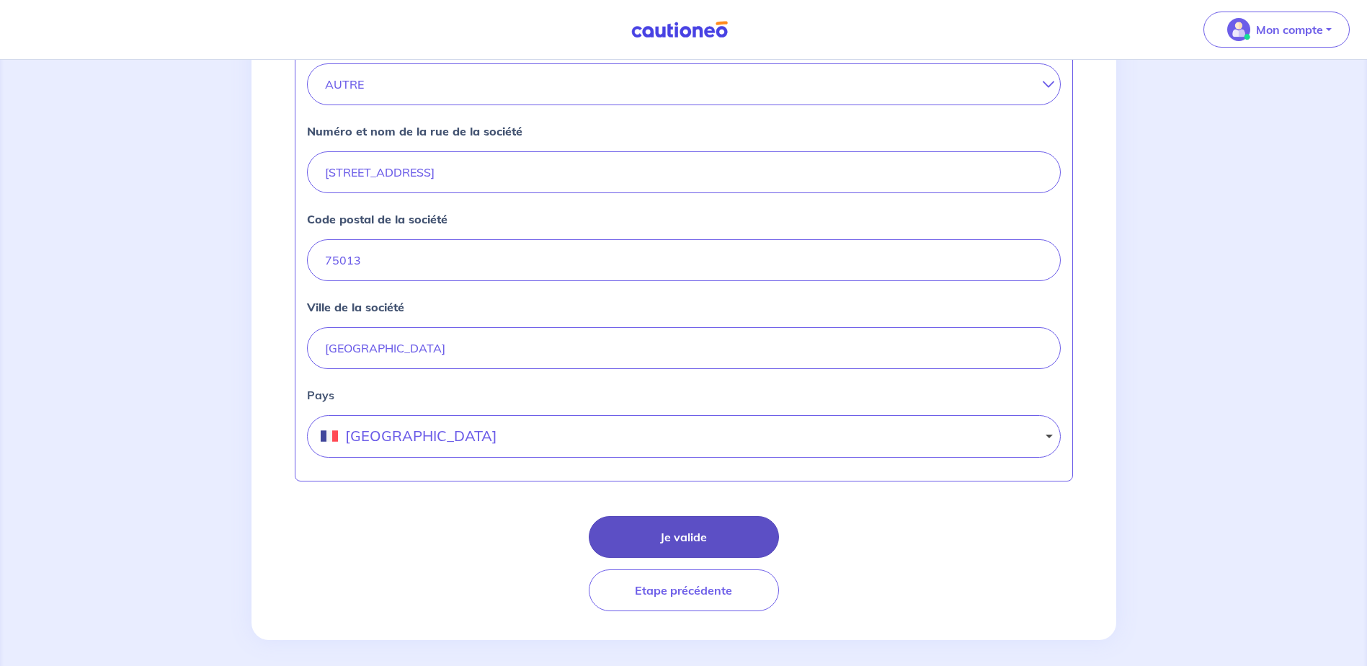
scroll to position [568, 0]
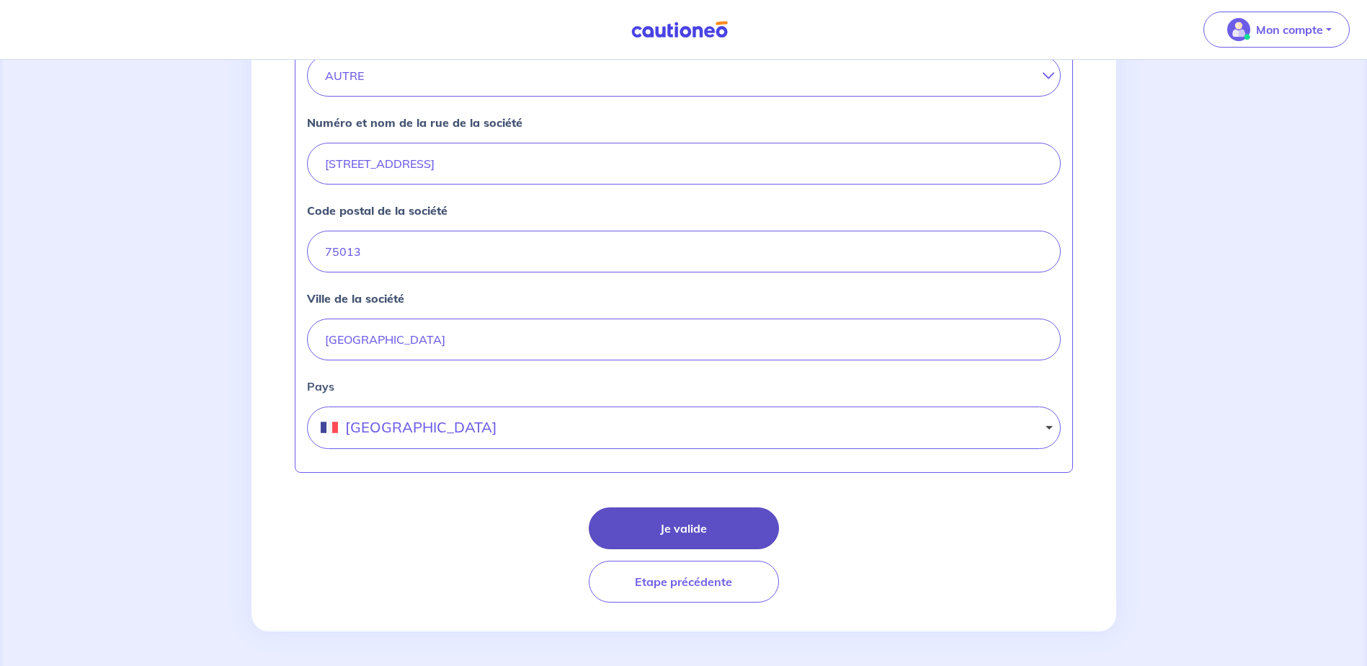
click at [662, 530] on button "Je valide" at bounding box center [684, 528] width 190 height 42
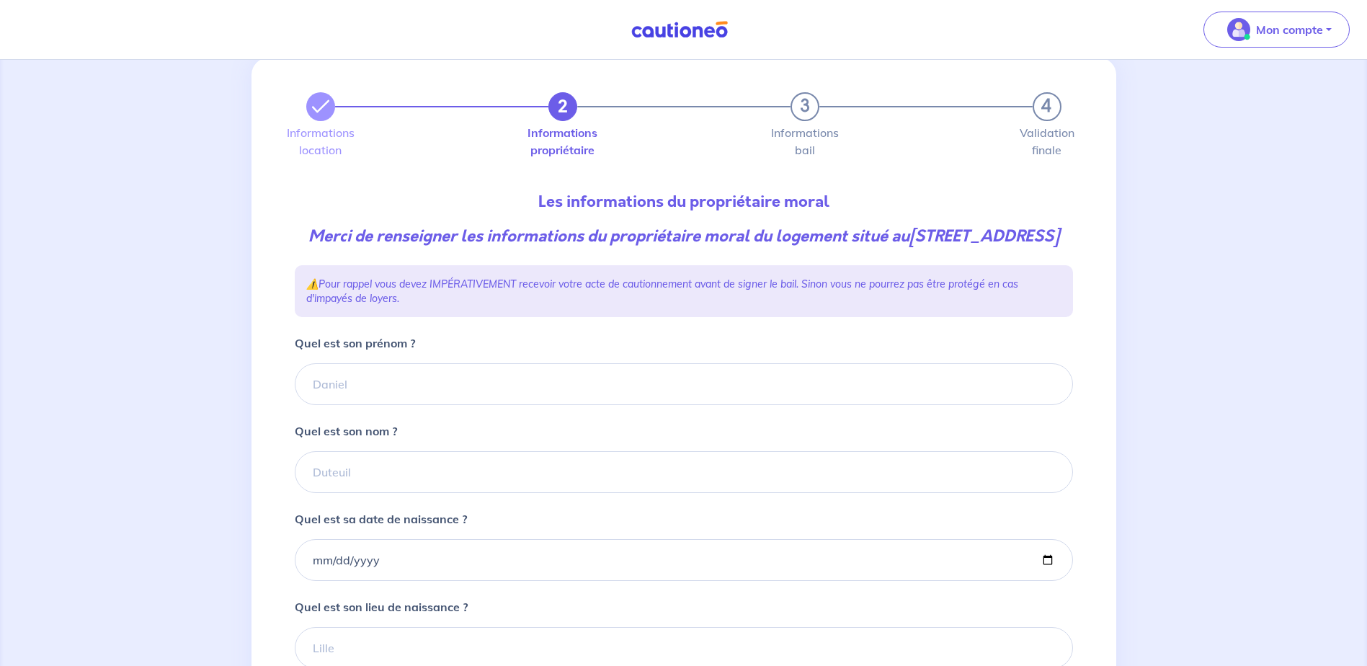
scroll to position [72, 0]
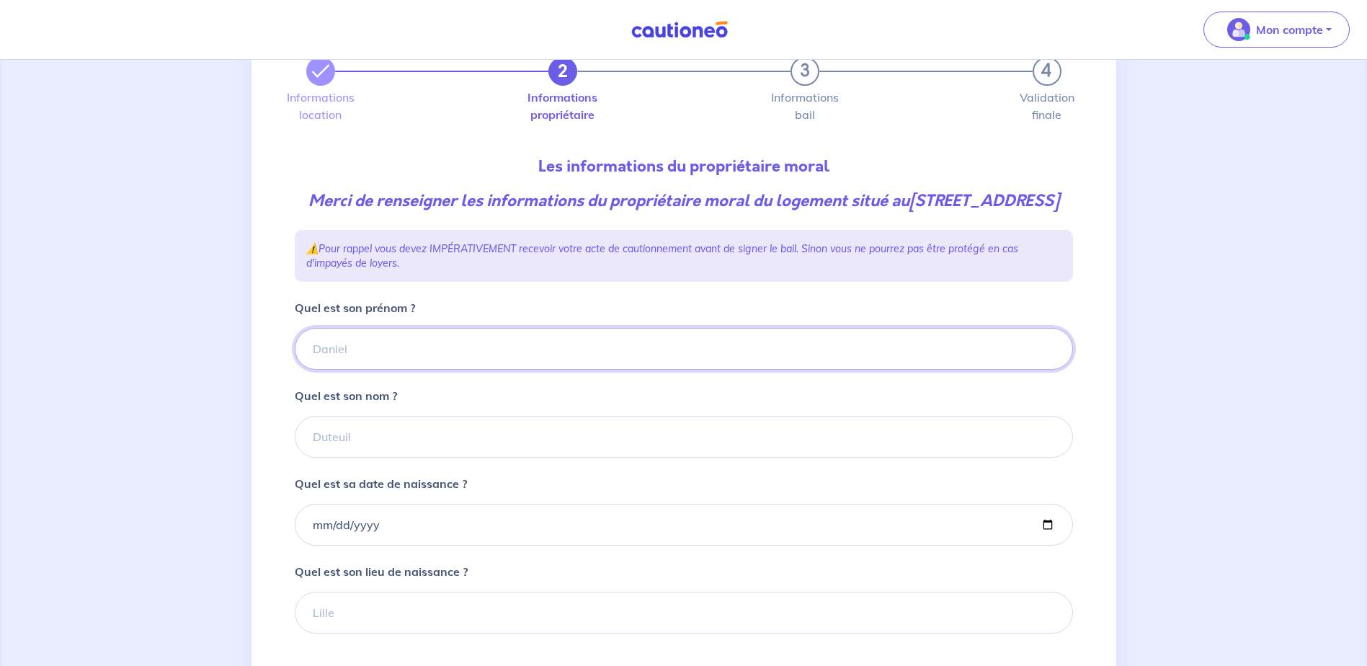
click at [319, 369] on input "Quel est son prénom ?" at bounding box center [684, 349] width 778 height 42
type input "Agence PARIS"
click at [349, 458] on input "Quel est son nom ?" at bounding box center [684, 437] width 778 height 42
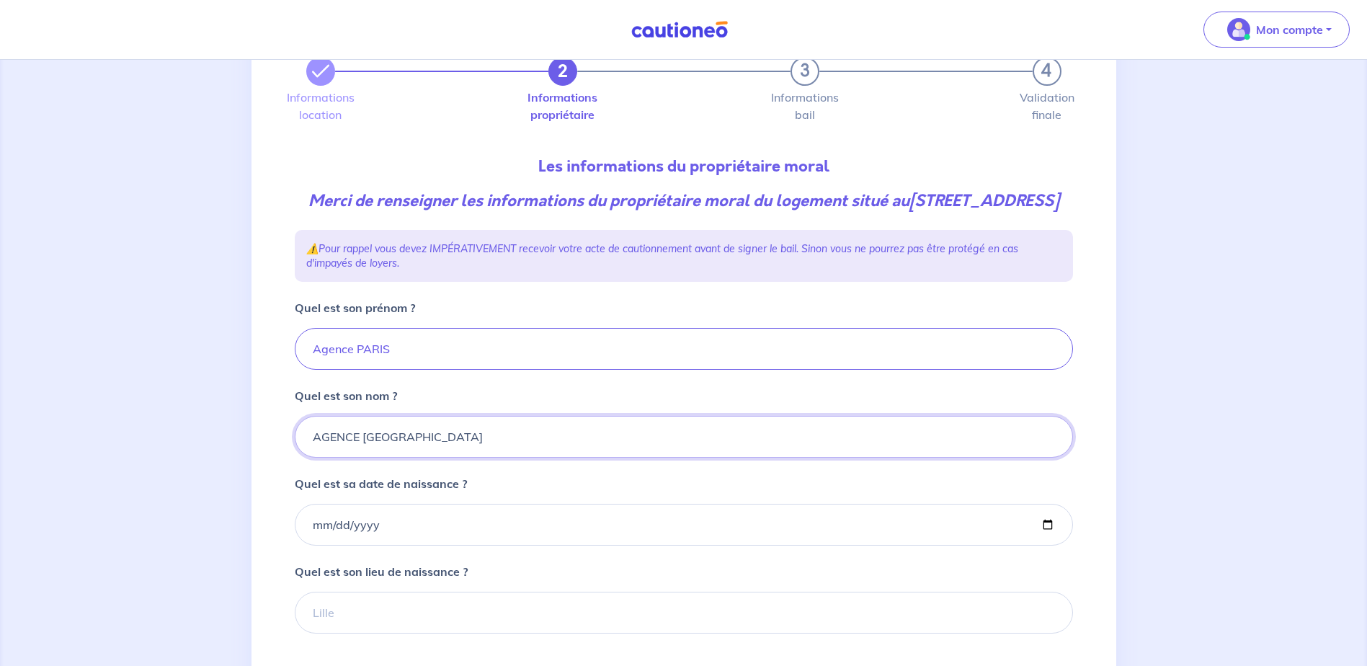
type input "AGENCE PARIS"
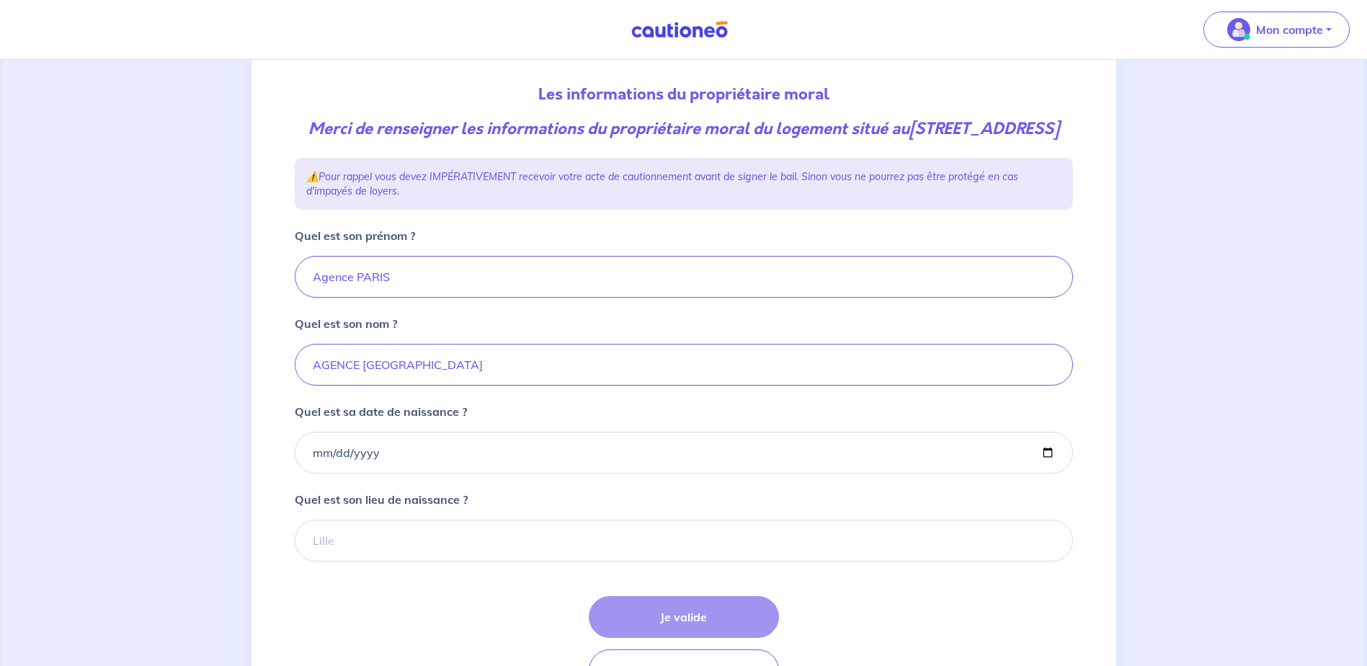
scroll to position [216, 0]
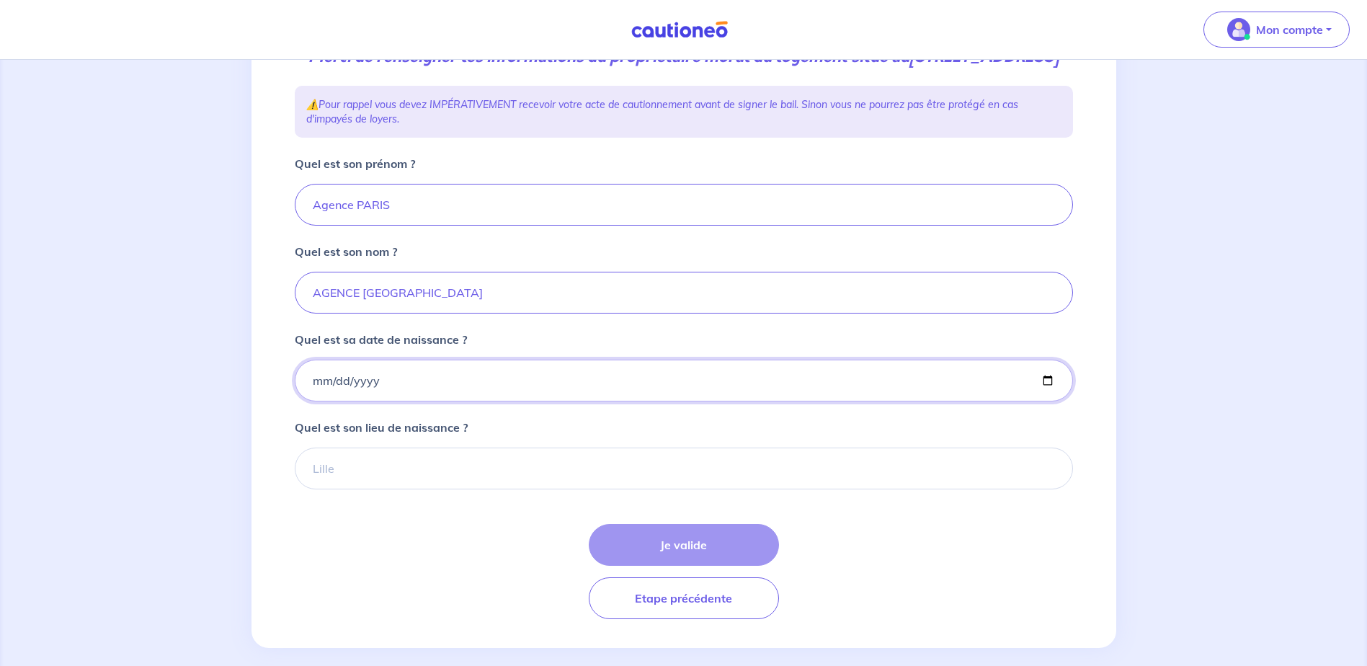
click at [378, 401] on input "Quel est sa date de naissance ?" at bounding box center [684, 381] width 778 height 42
type input "1900-01-01"
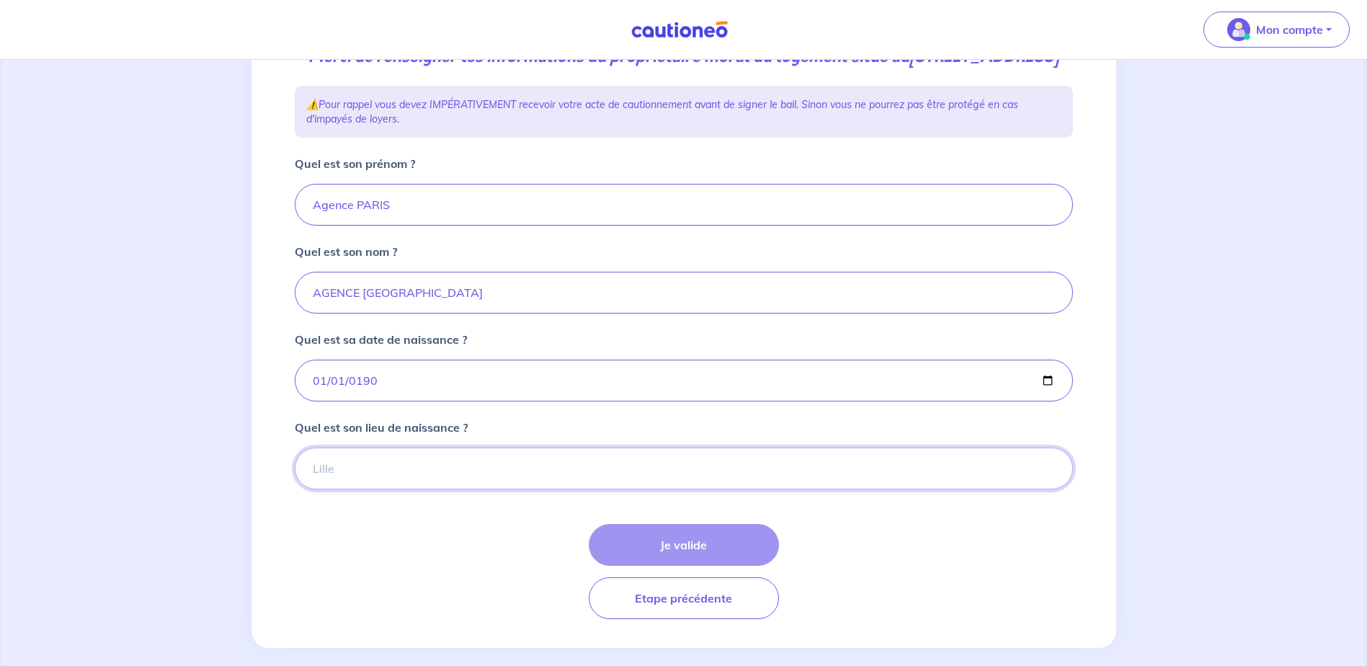
click at [450, 489] on input "Quel est son lieu de naissance ?" at bounding box center [684, 468] width 778 height 42
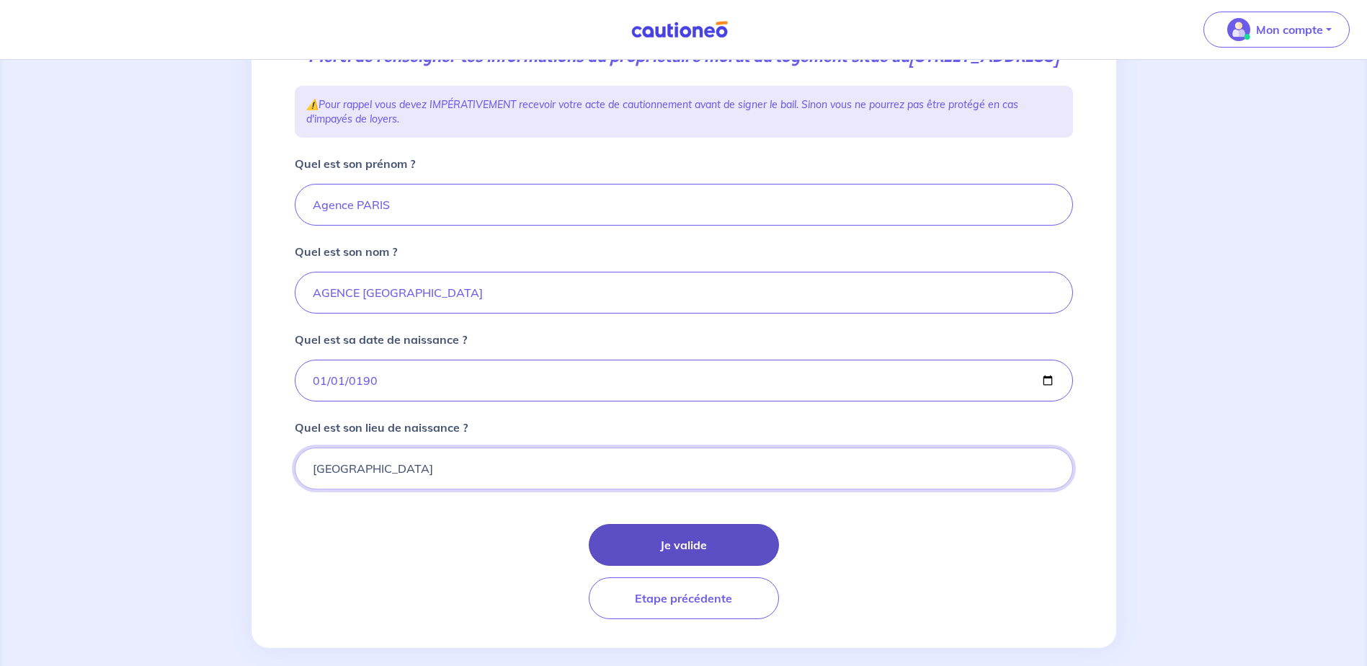
type input "PARIS"
click at [692, 566] on button "Je valide" at bounding box center [684, 545] width 190 height 42
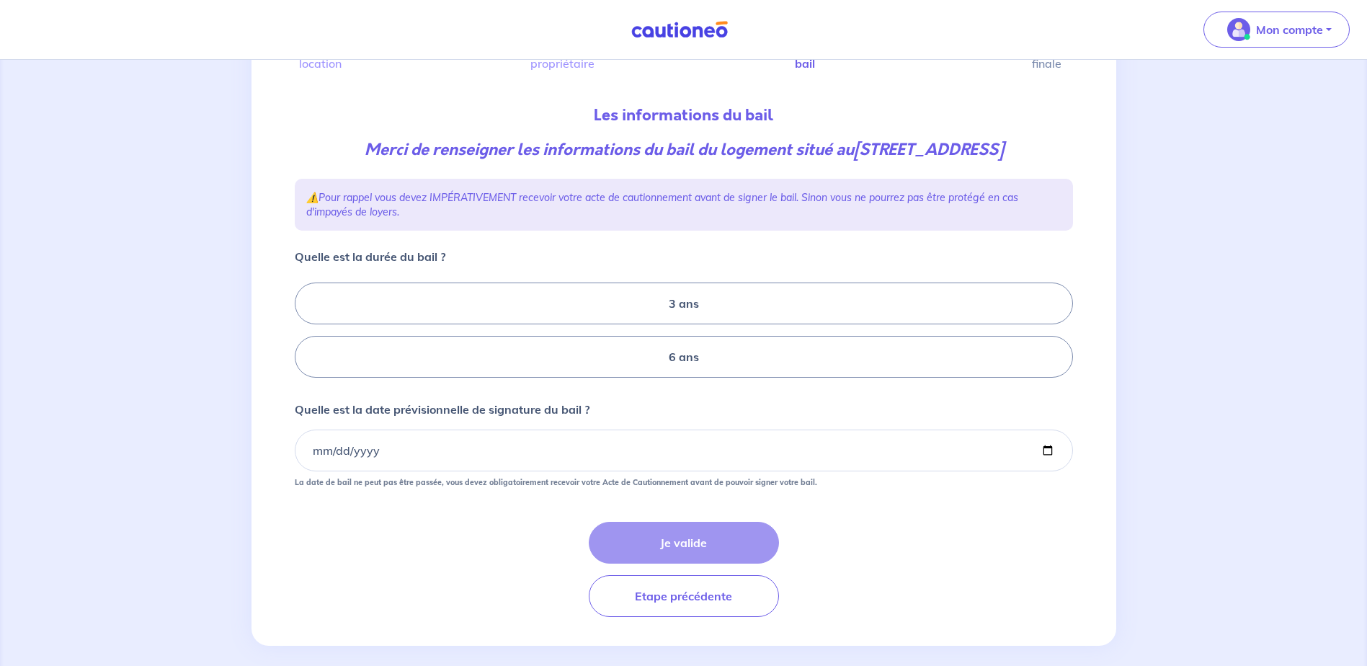
scroll to position [138, 0]
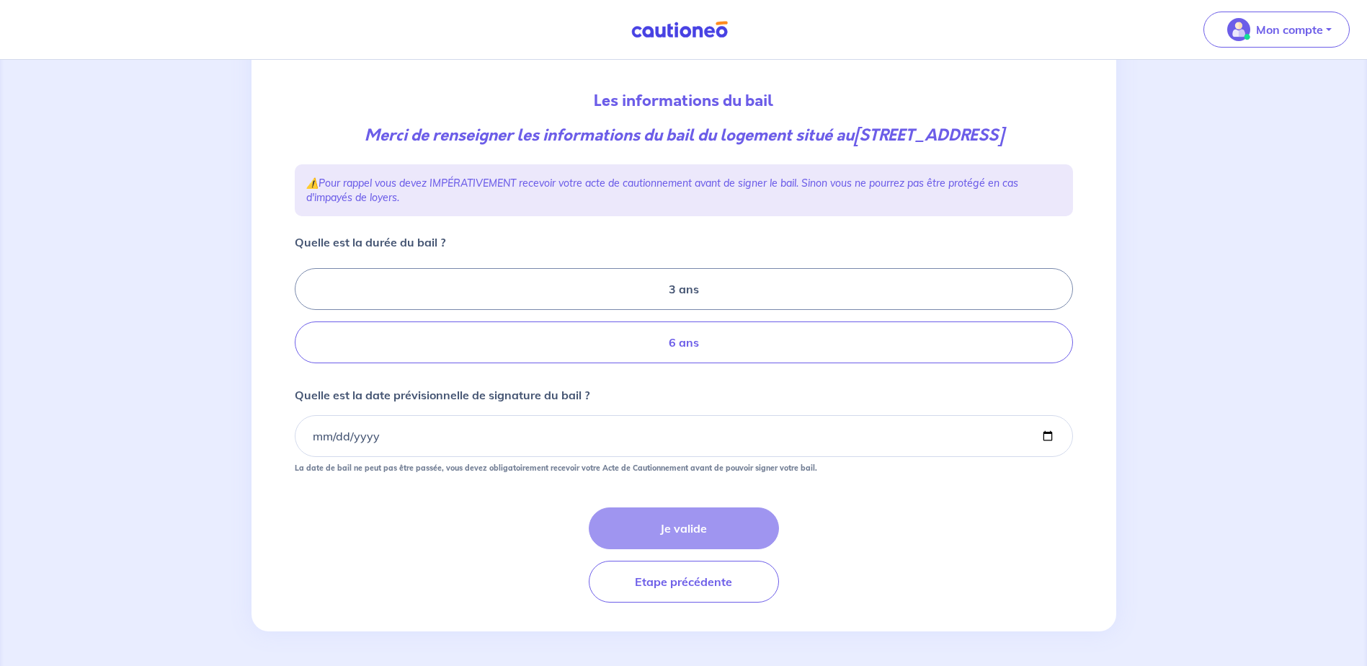
click at [673, 341] on label "6 ans" at bounding box center [684, 342] width 778 height 42
click at [304, 321] on input "6 ans" at bounding box center [299, 315] width 9 height 9
radio input "true"
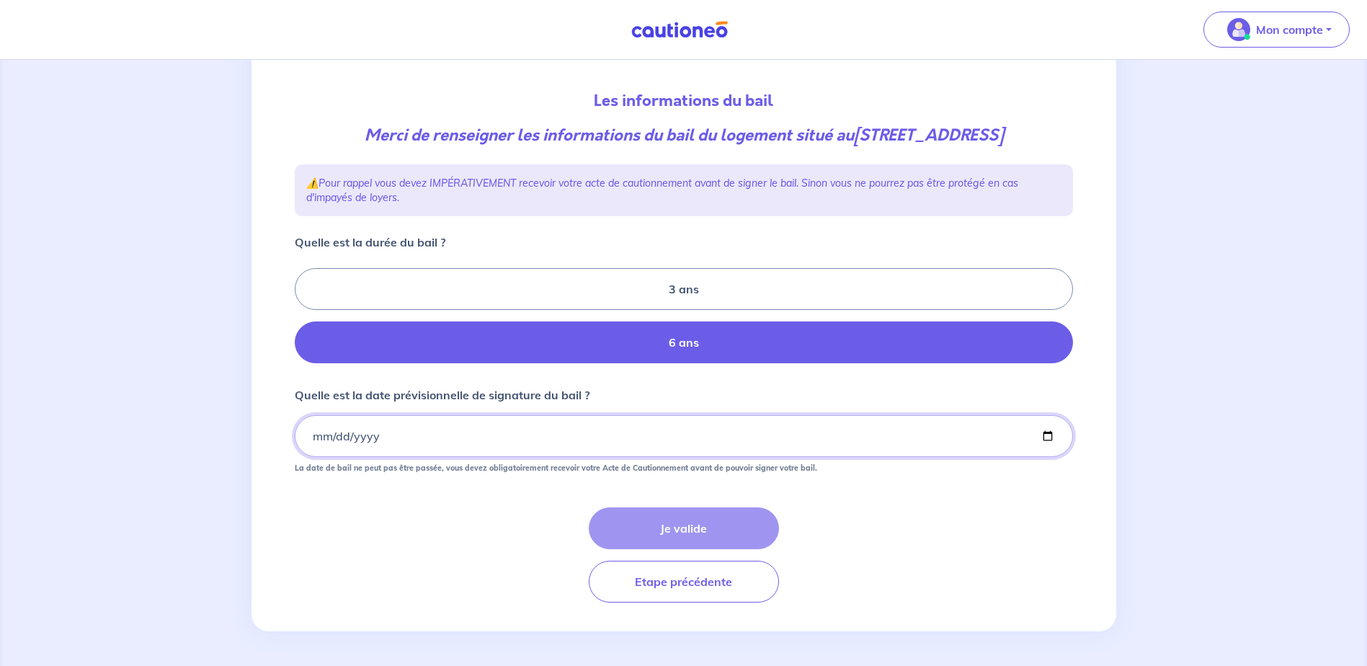
click at [356, 435] on input "Quelle est la date prévisionnelle de signature du bail ?" at bounding box center [684, 436] width 778 height 42
click at [316, 433] on input "Quelle est la date prévisionnelle de signature du bail ?" at bounding box center [684, 436] width 778 height 42
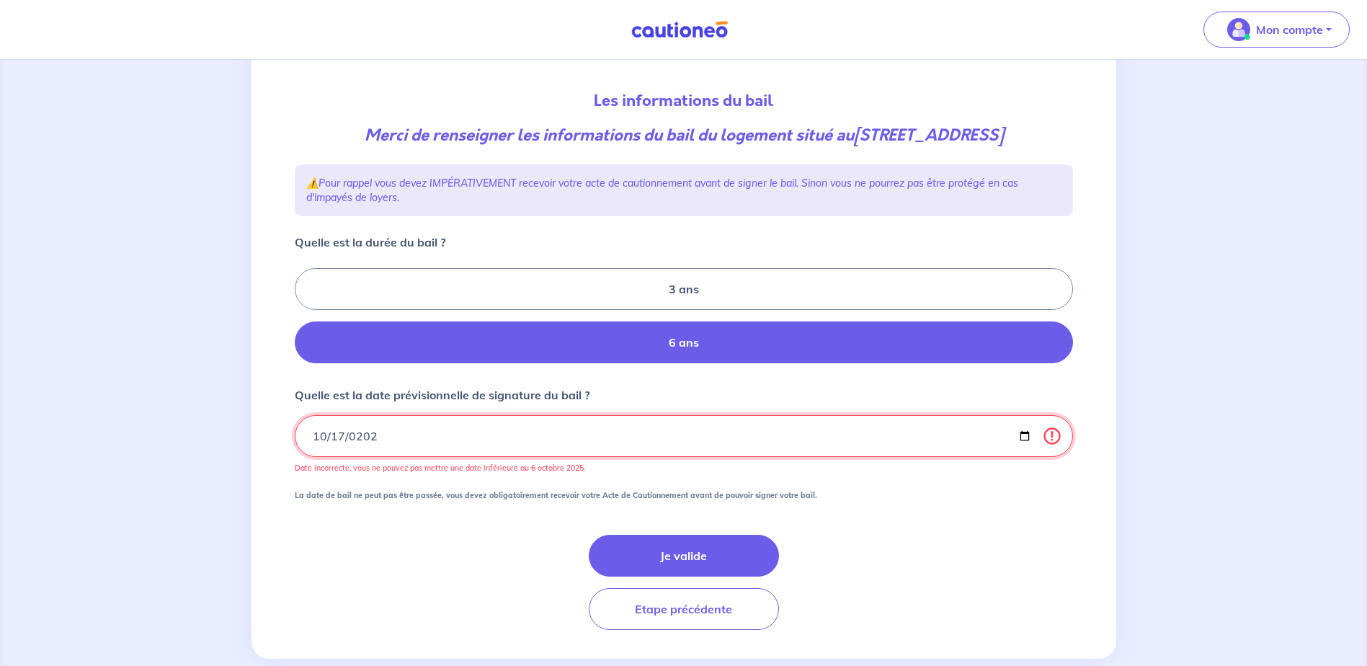
type input "2025-10-17"
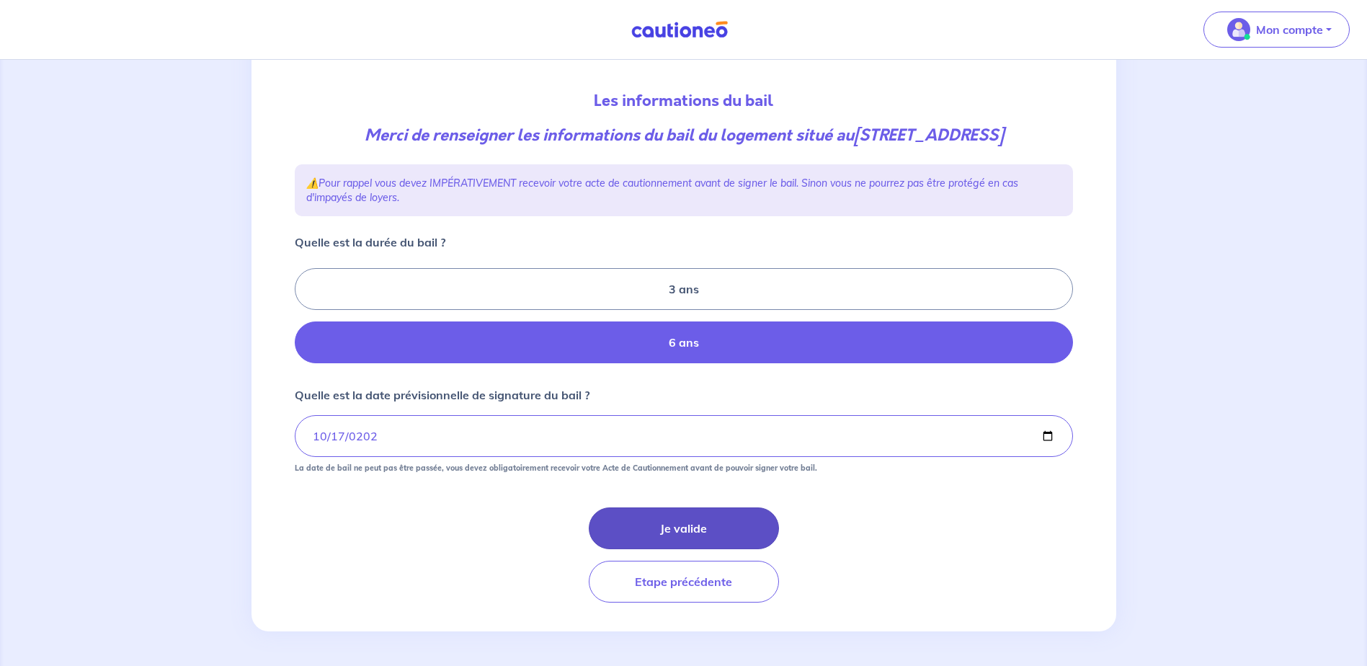
click at [669, 522] on button "Je valide" at bounding box center [684, 528] width 190 height 42
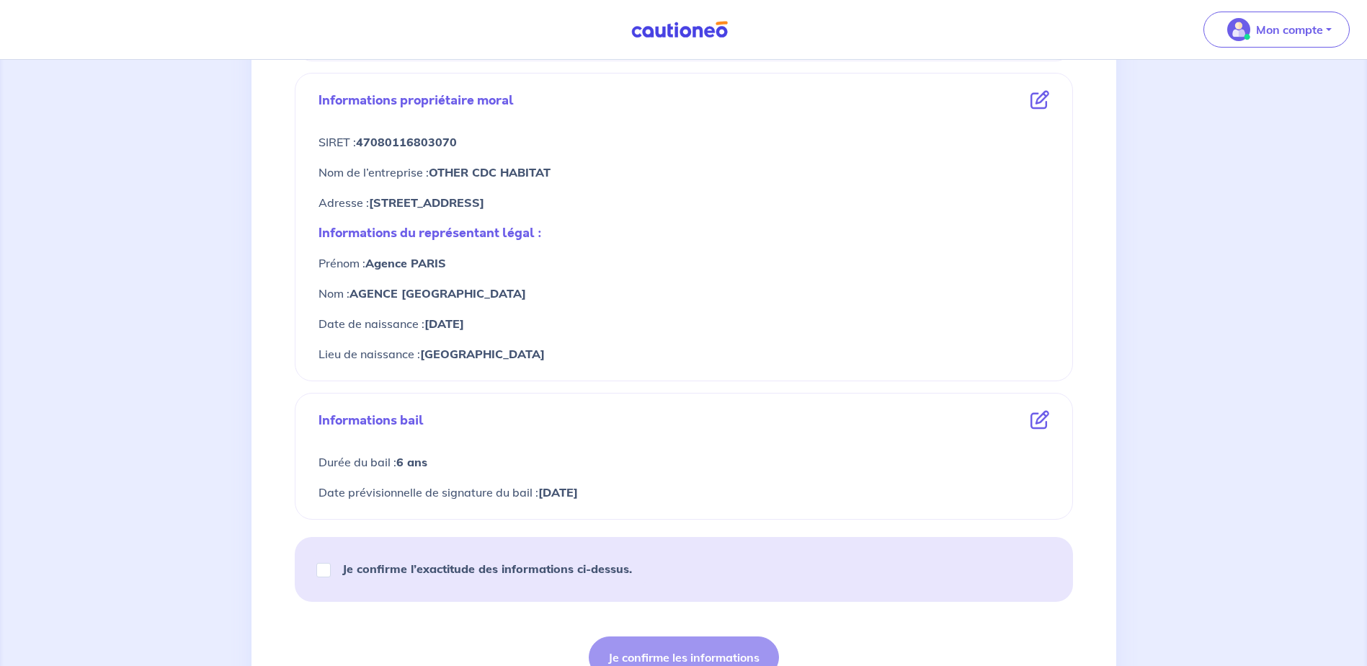
scroll to position [432, 0]
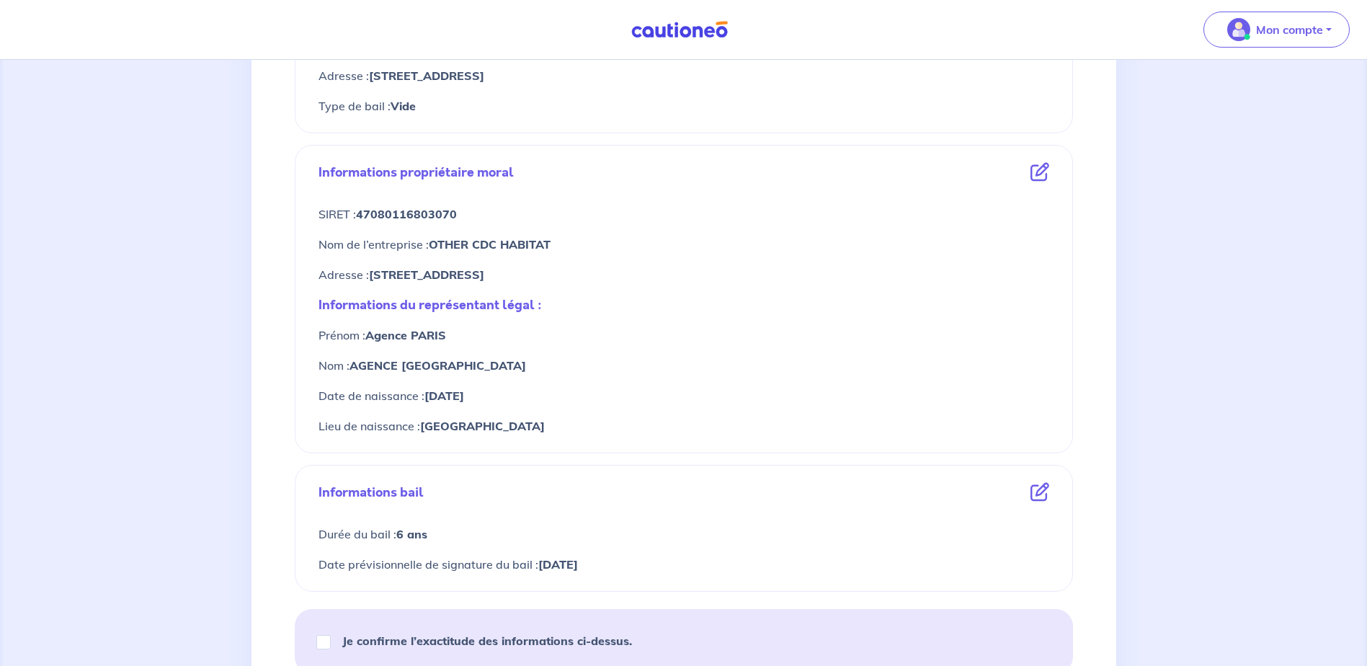
click at [1043, 171] on icon at bounding box center [1039, 172] width 19 height 19
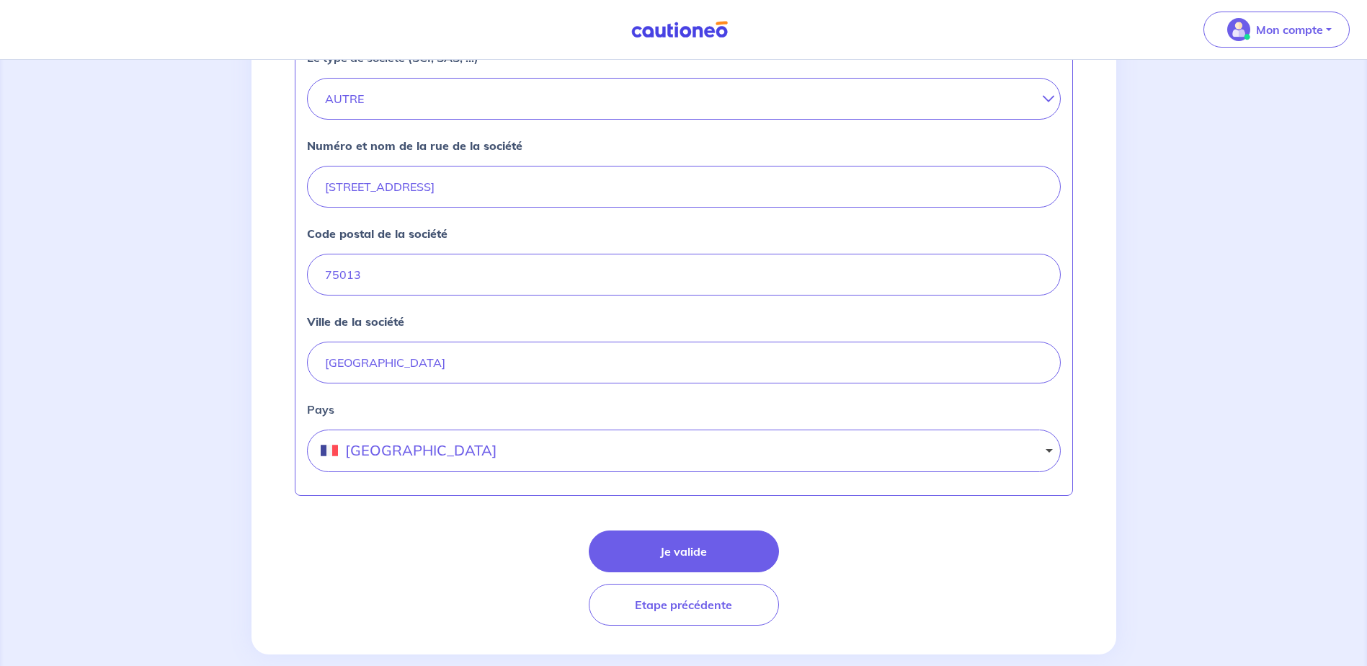
scroll to position [496, 0]
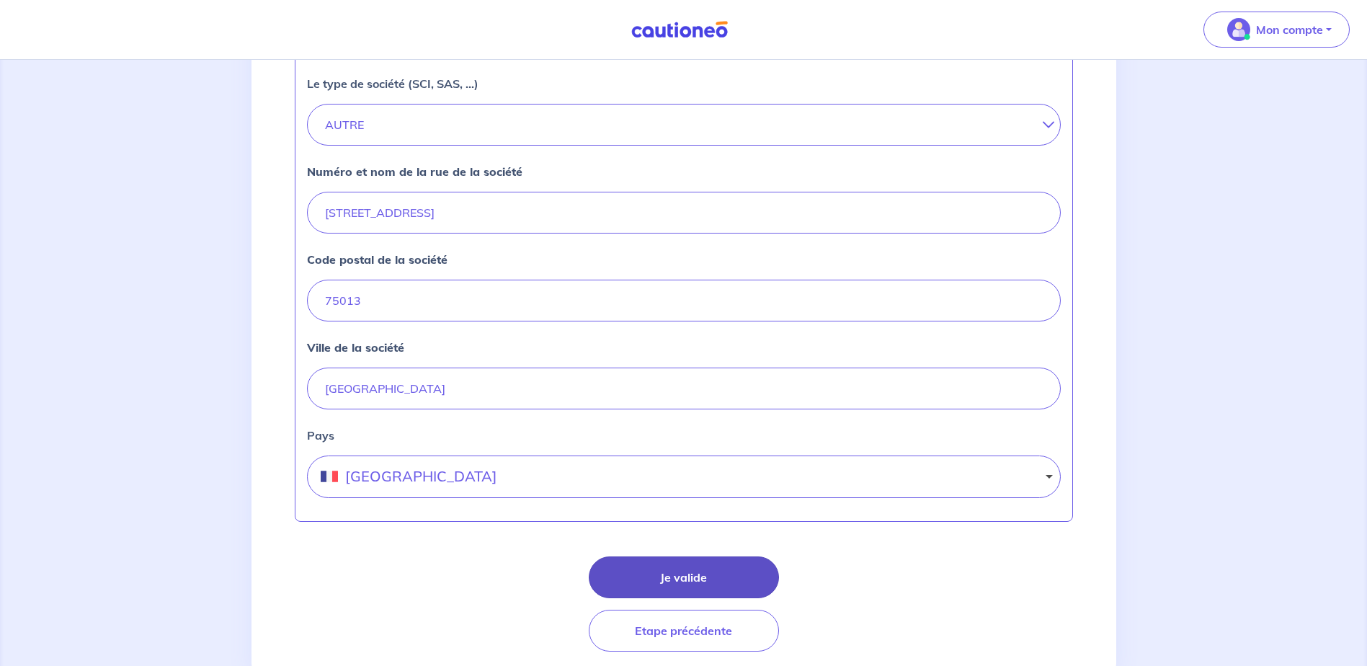
click at [682, 595] on button "Je valide" at bounding box center [684, 577] width 190 height 42
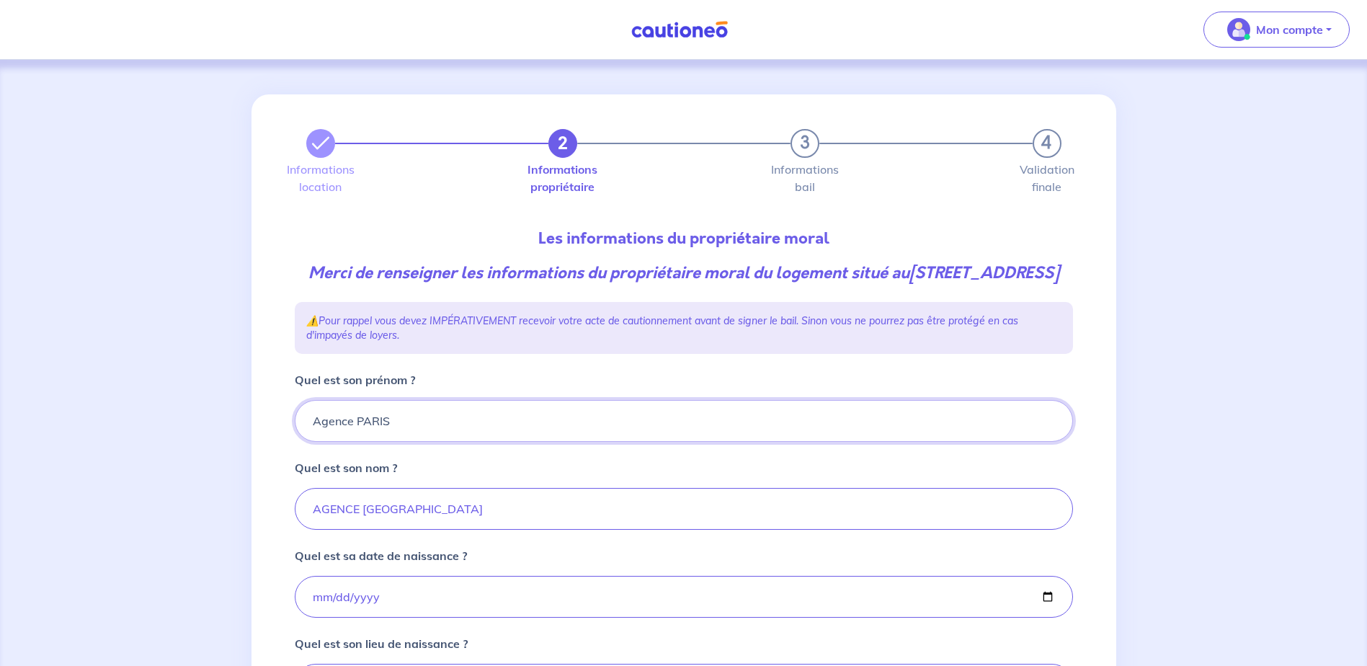
drag, startPoint x: 412, startPoint y: 446, endPoint x: 270, endPoint y: 446, distance: 142.0
click at [270, 446] on div "2 3 4 Informations location Informations propriétaire Informations bail Validat…" at bounding box center [683, 479] width 865 height 770
type input "ERIC"
click at [341, 530] on input "DUBRERTRAND" at bounding box center [684, 509] width 778 height 42
drag, startPoint x: 344, startPoint y: 535, endPoint x: 353, endPoint y: 538, distance: 9.1
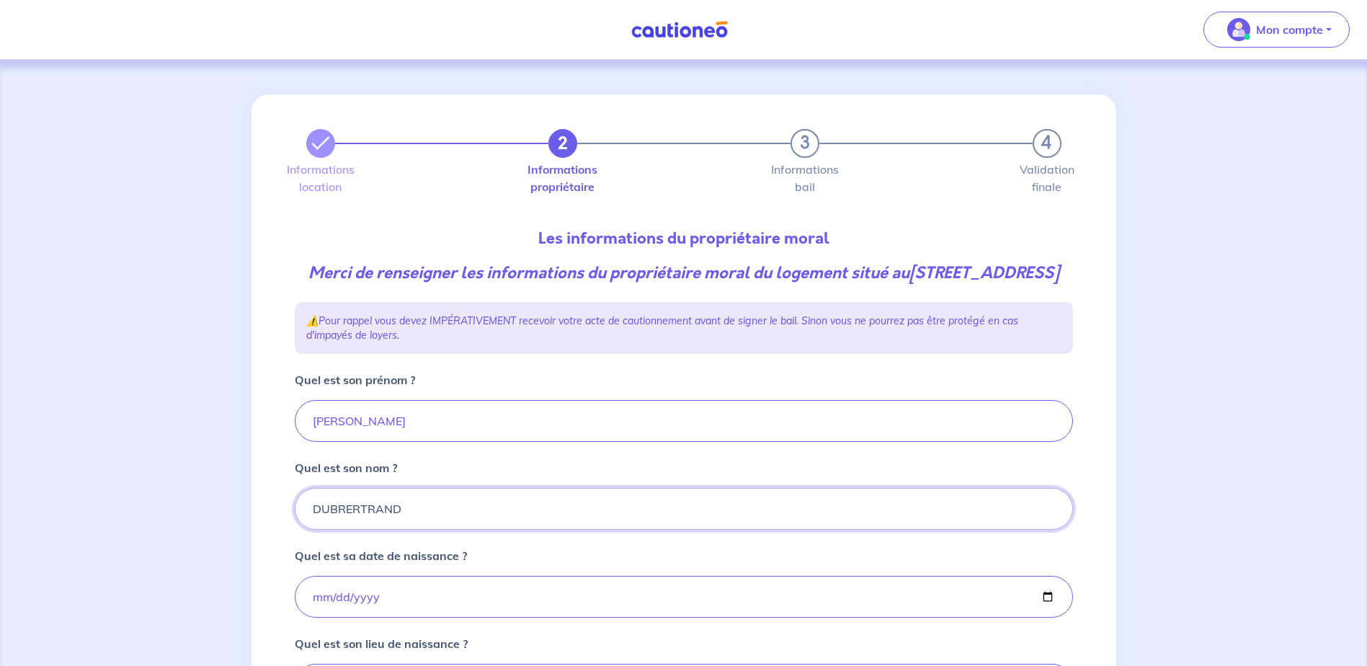
click at [345, 530] on input "DUBRERTRAND" at bounding box center [684, 509] width 778 height 42
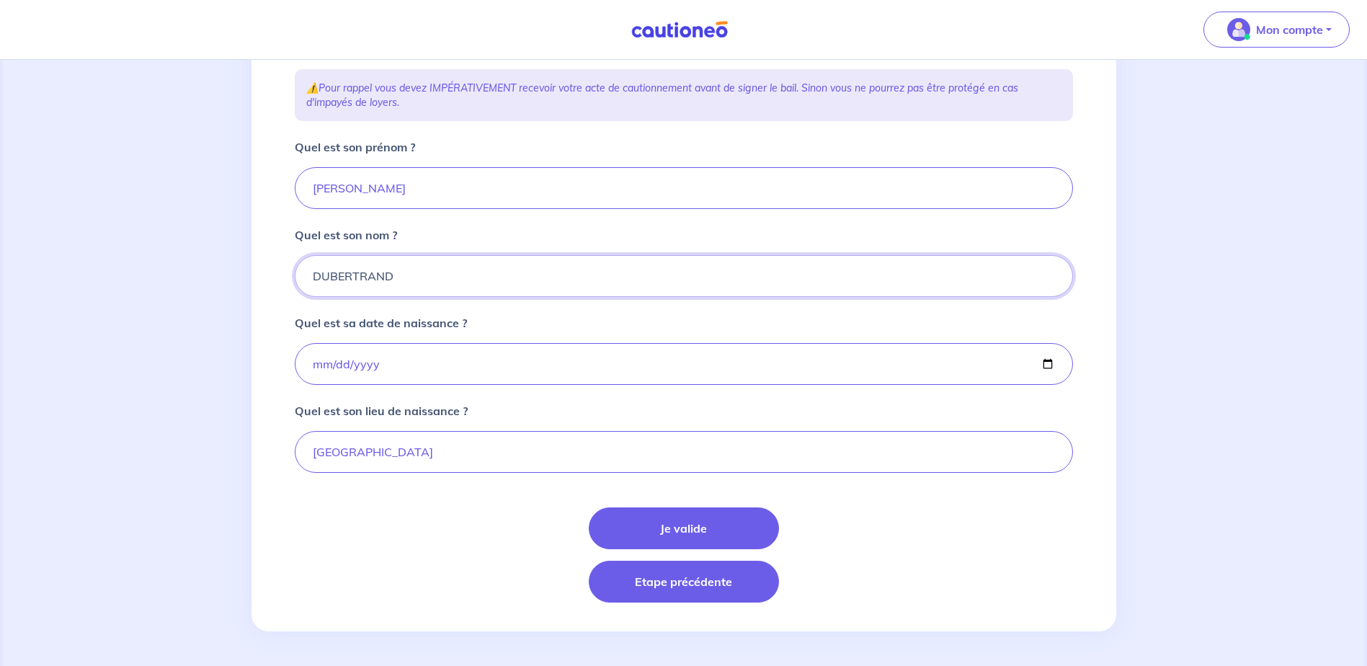
scroll to position [256, 0]
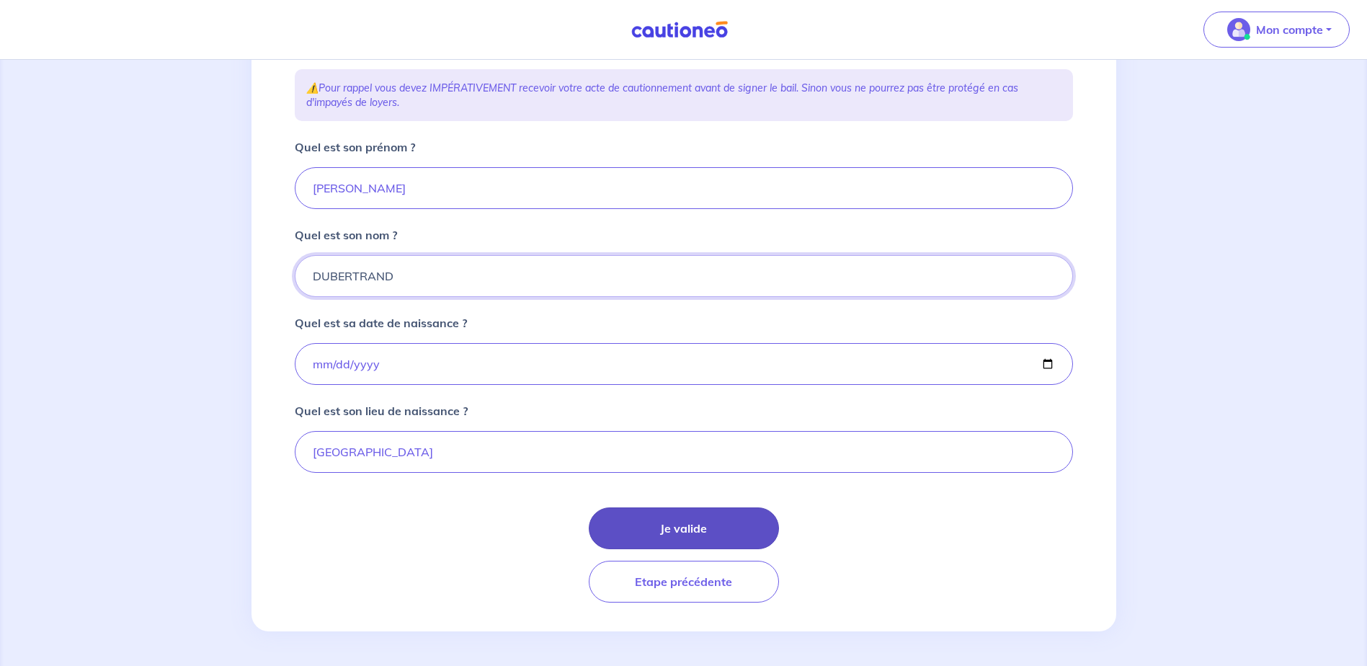
type input "DUBERTRAND"
click at [643, 526] on button "Je valide" at bounding box center [684, 528] width 190 height 42
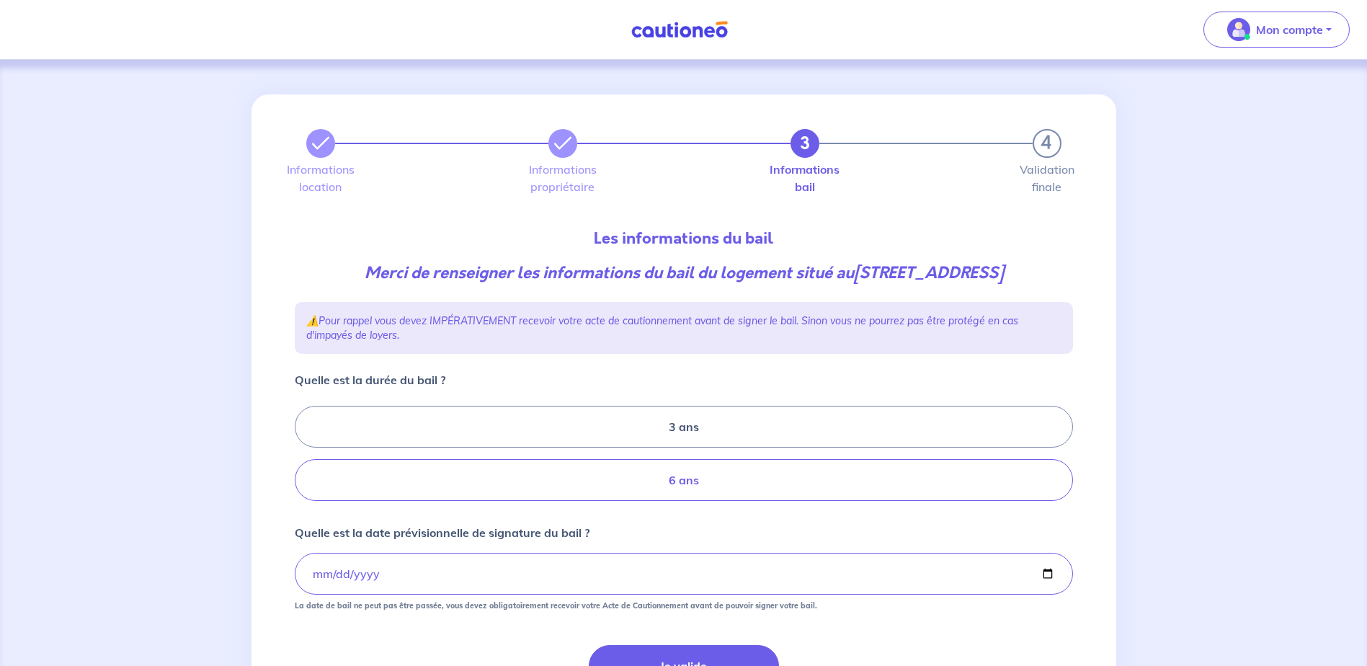
click at [703, 476] on label "6 ans" at bounding box center [684, 480] width 778 height 42
click at [304, 458] on input "6 ans" at bounding box center [299, 453] width 9 height 9
radio input "true"
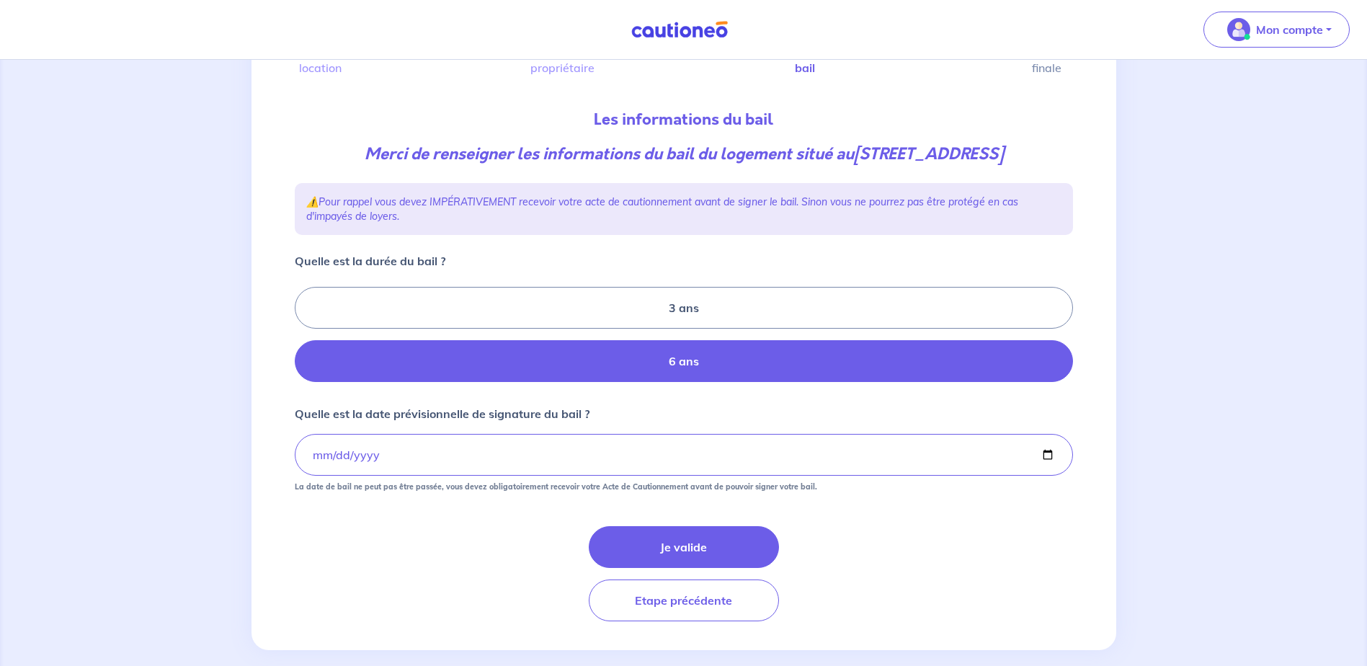
scroll to position [138, 0]
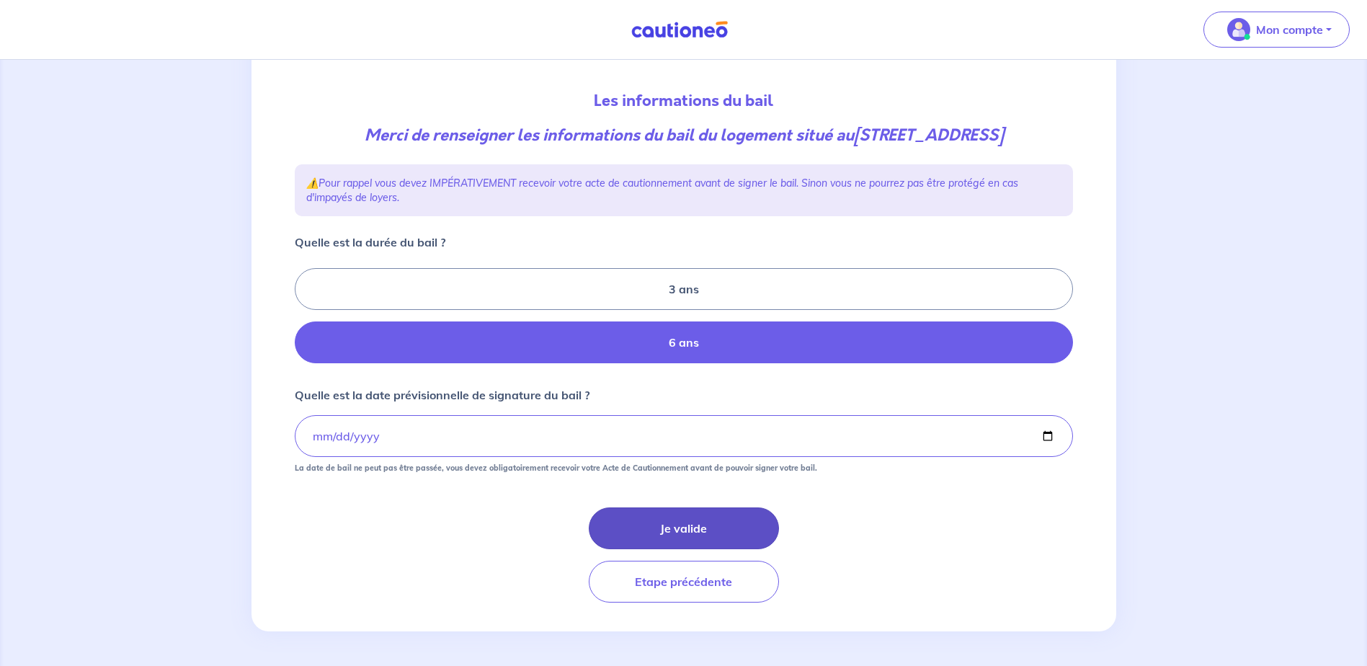
click at [695, 529] on button "Je valide" at bounding box center [684, 528] width 190 height 42
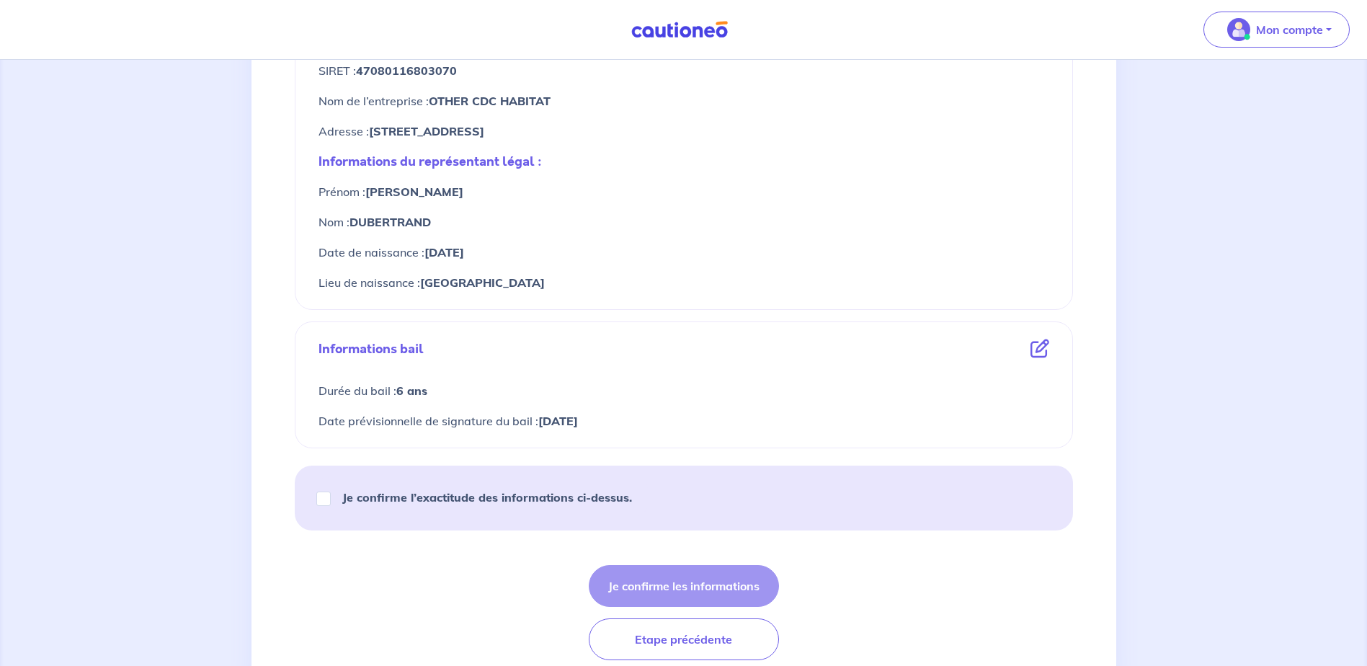
scroll to position [576, 0]
click at [319, 493] on input "Je confirme l’exactitude des informations ci-dessus." at bounding box center [323, 498] width 14 height 14
checkbox input "true"
click at [653, 582] on button "Je confirme les informations" at bounding box center [684, 585] width 190 height 42
